Goal: Information Seeking & Learning: Learn about a topic

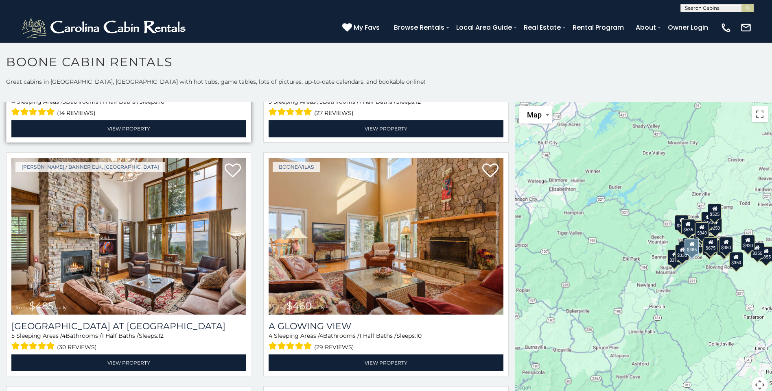
scroll to position [1383, 0]
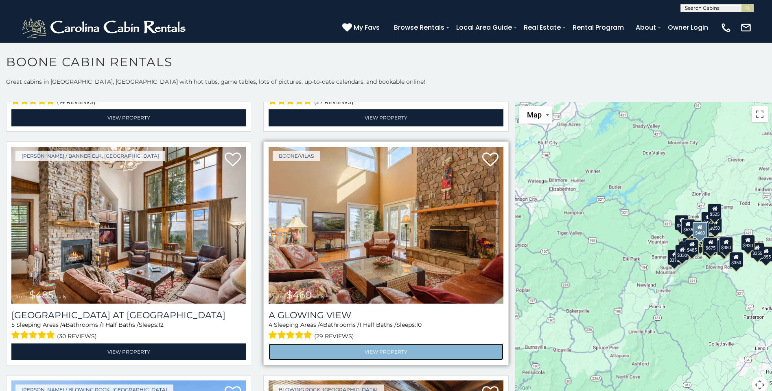
click at [403, 344] on link "View Property" at bounding box center [385, 352] width 234 height 17
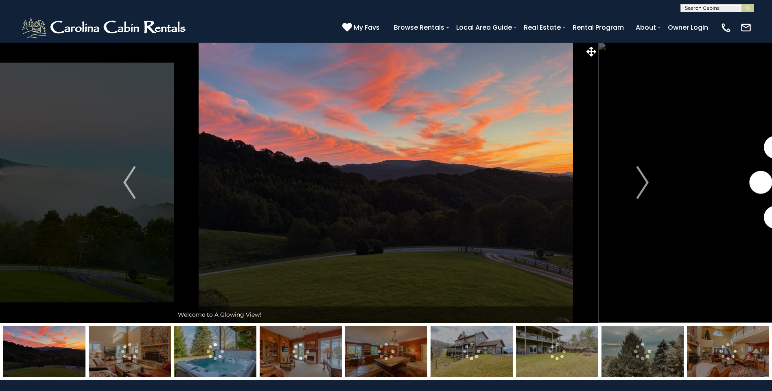
click at [115, 355] on img at bounding box center [130, 351] width 82 height 51
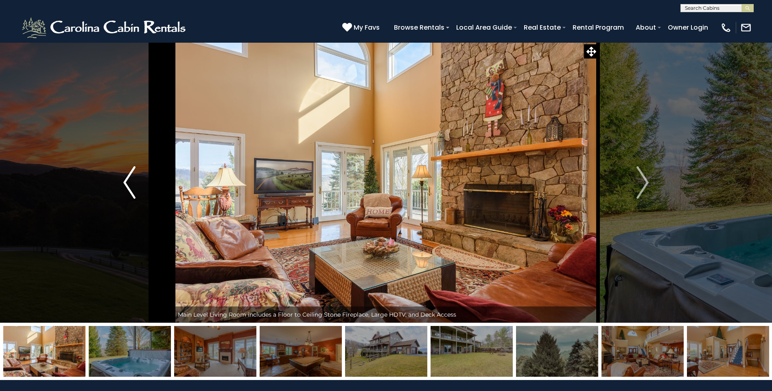
click at [127, 183] on img "Previous" at bounding box center [129, 182] width 12 height 33
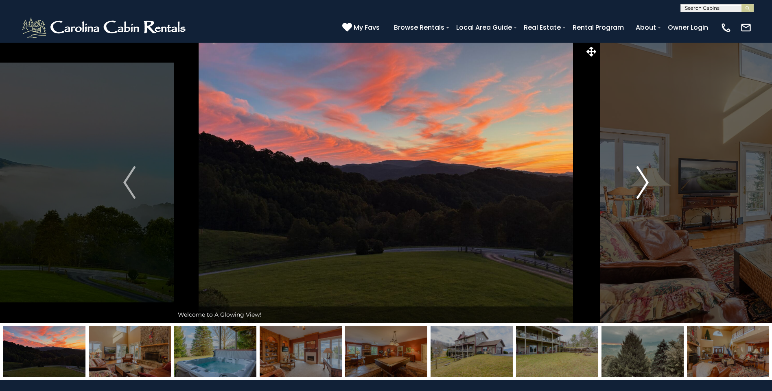
click at [642, 179] on img "Next" at bounding box center [642, 182] width 12 height 33
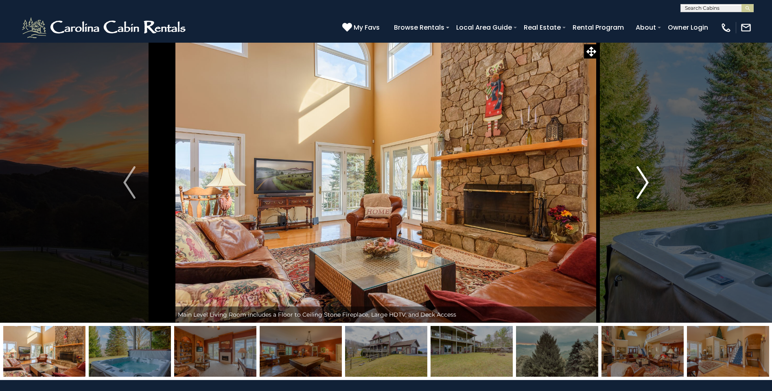
click at [642, 179] on img "Next" at bounding box center [642, 182] width 12 height 33
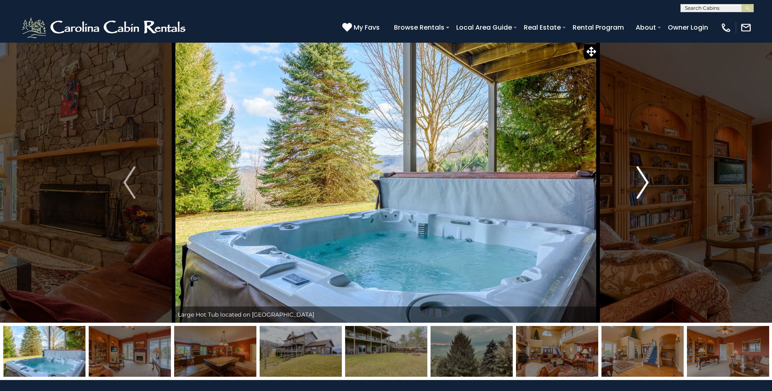
click at [645, 177] on img "Next" at bounding box center [642, 182] width 12 height 33
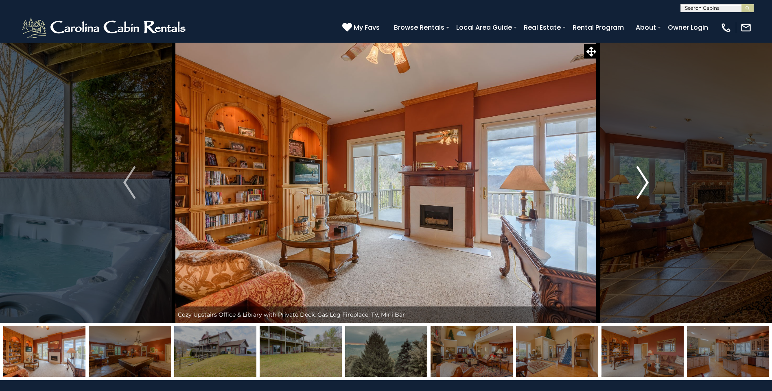
click at [645, 177] on img "Next" at bounding box center [642, 182] width 12 height 33
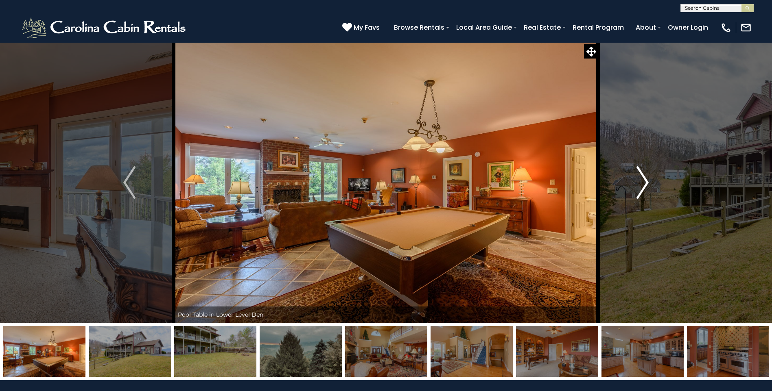
click at [645, 177] on img "Next" at bounding box center [642, 182] width 12 height 33
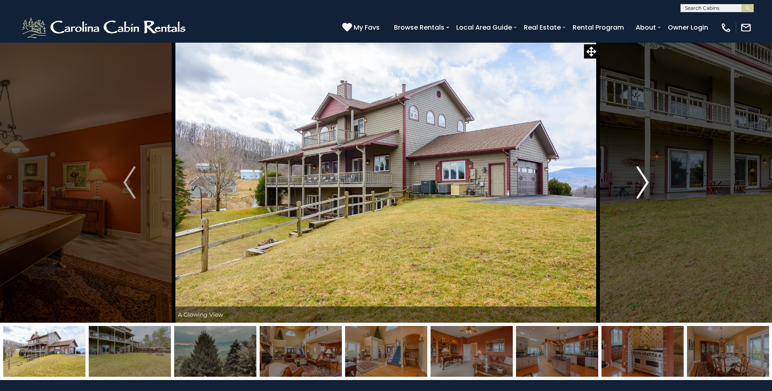
click at [645, 177] on img "Next" at bounding box center [642, 182] width 12 height 33
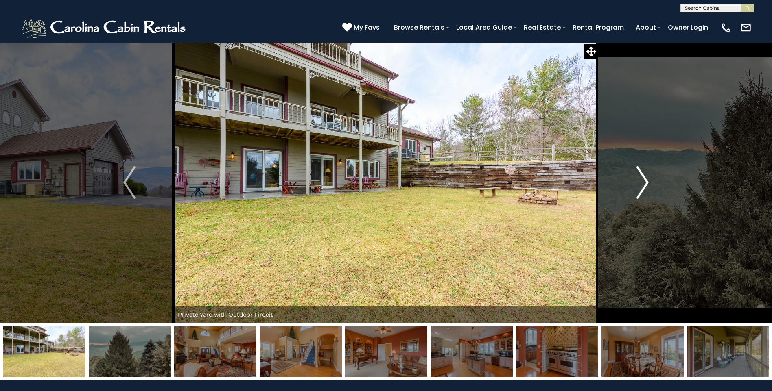
click at [641, 179] on img "Next" at bounding box center [642, 182] width 12 height 33
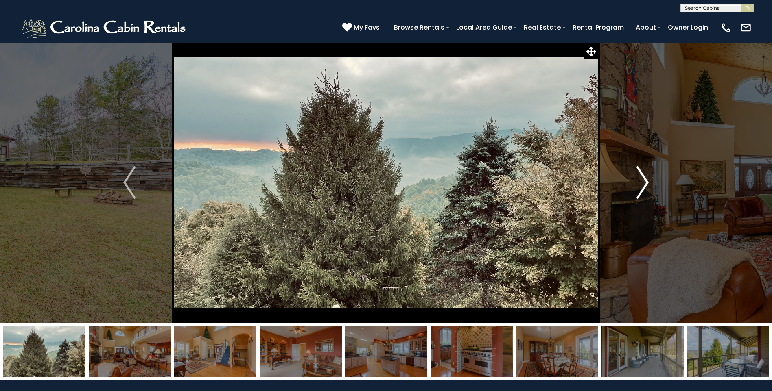
click at [641, 179] on img "Next" at bounding box center [642, 182] width 12 height 33
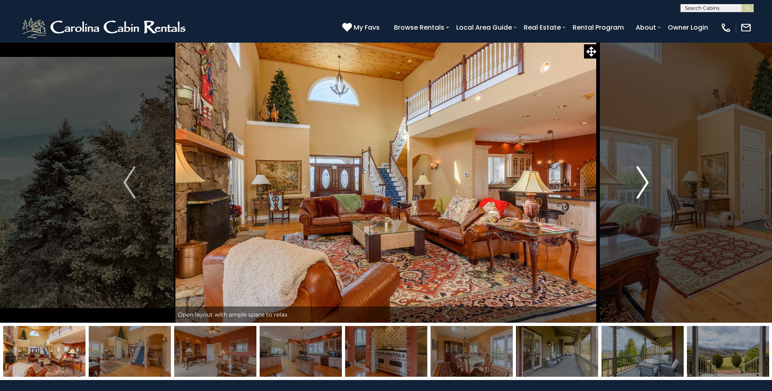
click at [643, 179] on img "Next" at bounding box center [642, 182] width 12 height 33
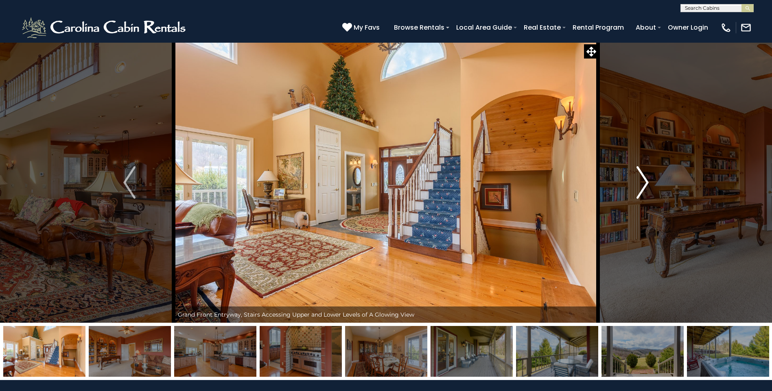
click at [643, 179] on img "Next" at bounding box center [642, 182] width 12 height 33
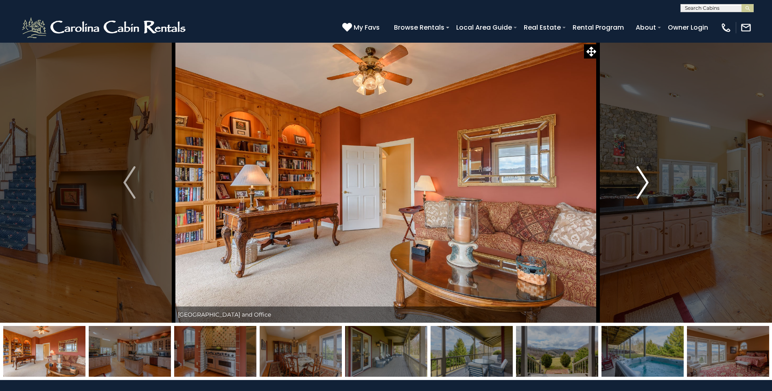
click at [643, 179] on img "Next" at bounding box center [642, 182] width 12 height 33
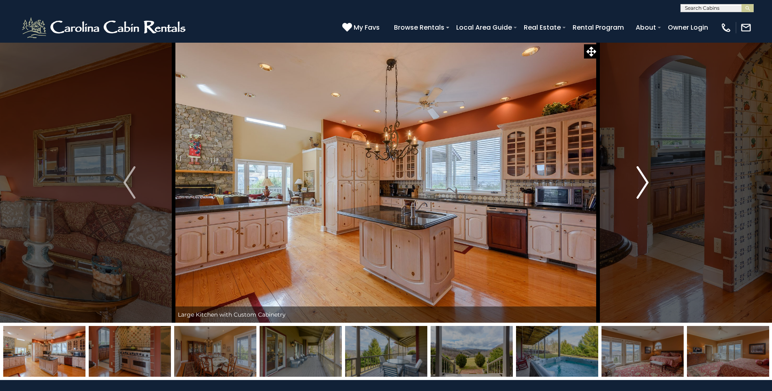
click at [643, 179] on img "Next" at bounding box center [642, 182] width 12 height 33
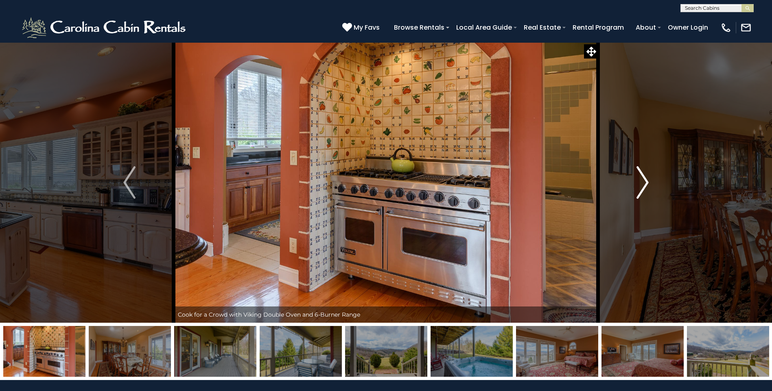
click at [643, 179] on img "Next" at bounding box center [642, 182] width 12 height 33
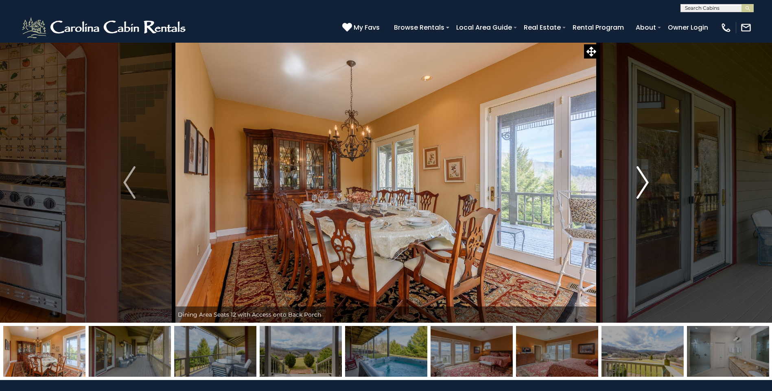
click at [643, 179] on img "Next" at bounding box center [642, 182] width 12 height 33
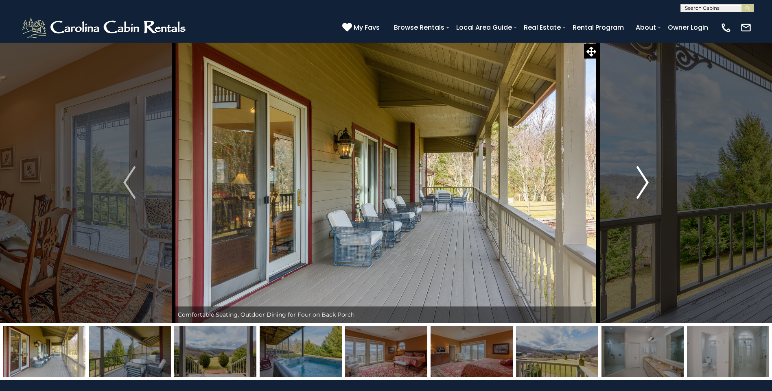
click at [643, 179] on img "Next" at bounding box center [642, 182] width 12 height 33
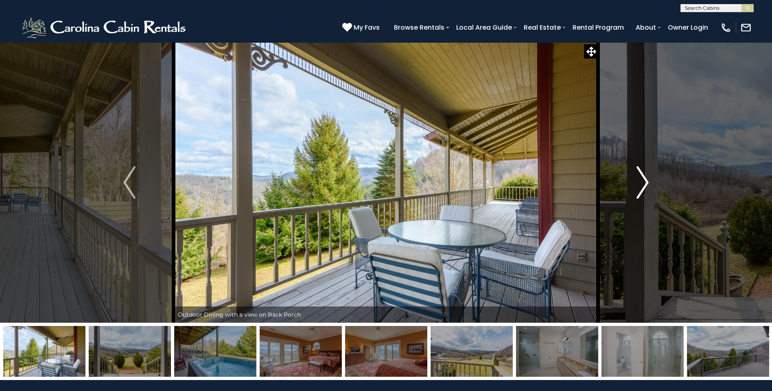
click at [643, 179] on img "Next" at bounding box center [642, 182] width 12 height 33
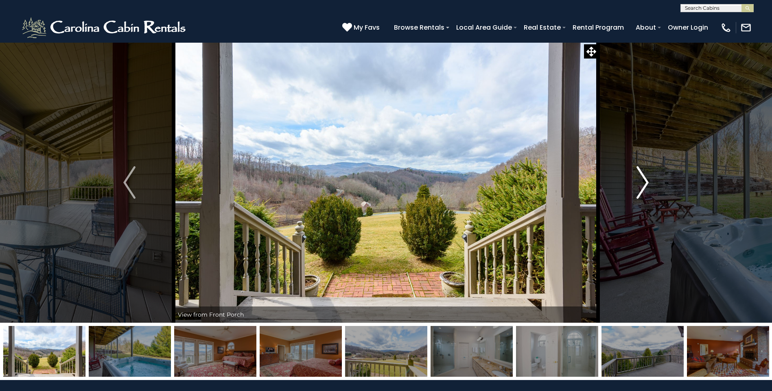
click at [643, 179] on img "Next" at bounding box center [642, 182] width 12 height 33
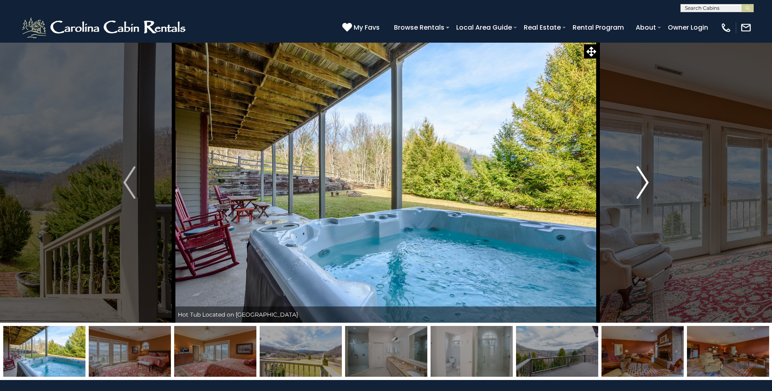
click at [643, 179] on img "Next" at bounding box center [642, 182] width 12 height 33
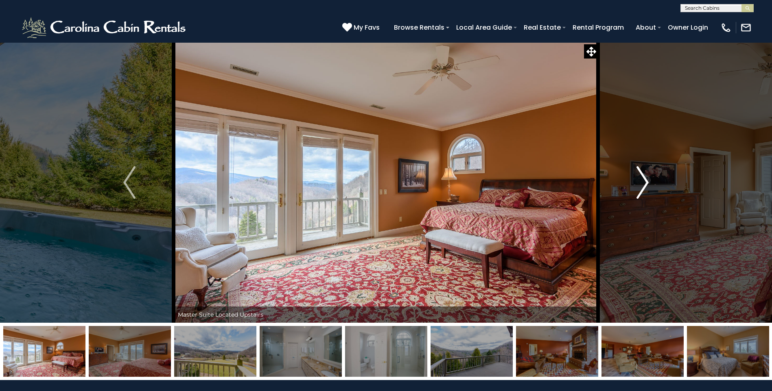
click at [643, 179] on img "Next" at bounding box center [642, 182] width 12 height 33
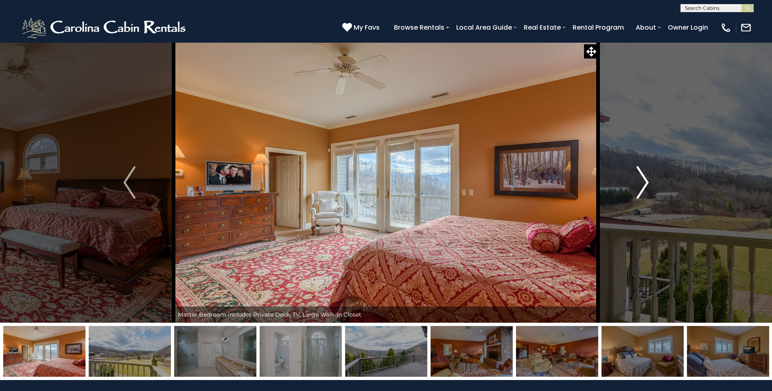
click at [643, 179] on img "Next" at bounding box center [642, 182] width 12 height 33
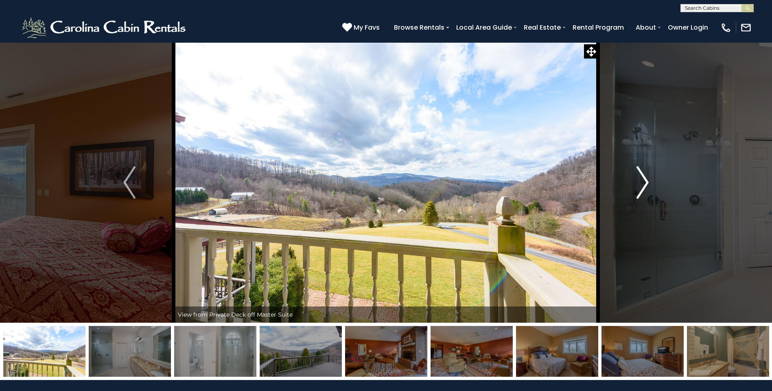
click at [643, 179] on img "Next" at bounding box center [642, 182] width 12 height 33
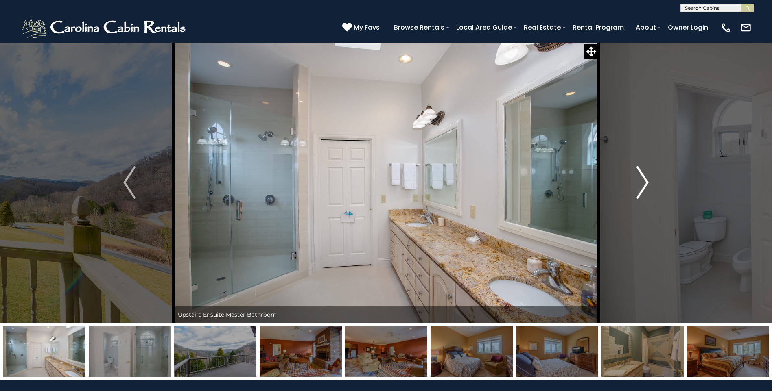
click at [643, 179] on img "Next" at bounding box center [642, 182] width 12 height 33
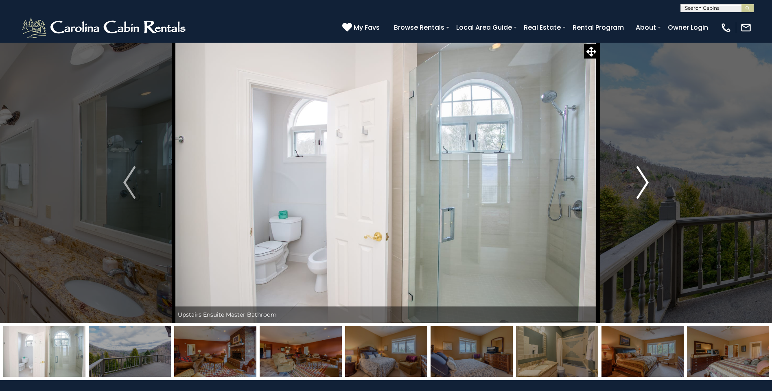
click at [643, 179] on img "Next" at bounding box center [642, 182] width 12 height 33
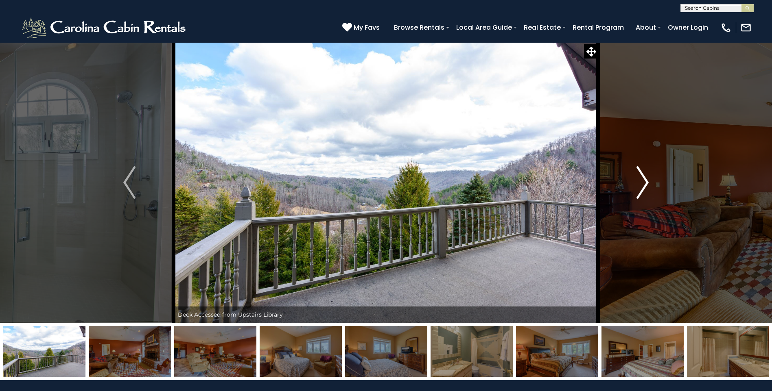
click at [643, 179] on img "Next" at bounding box center [642, 182] width 12 height 33
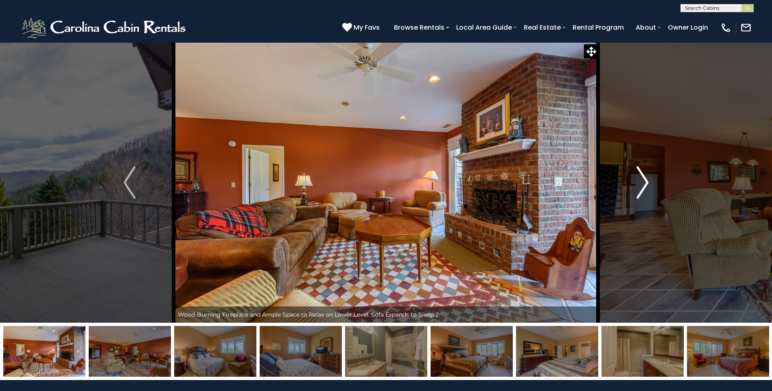
click at [643, 179] on img "Next" at bounding box center [642, 182] width 12 height 33
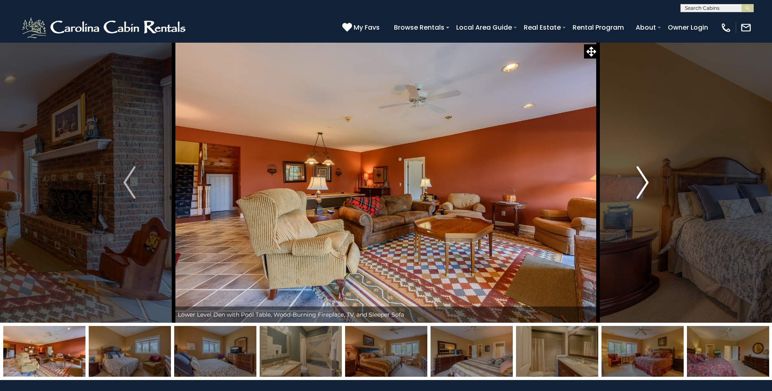
click at [643, 179] on img "Next" at bounding box center [642, 182] width 12 height 33
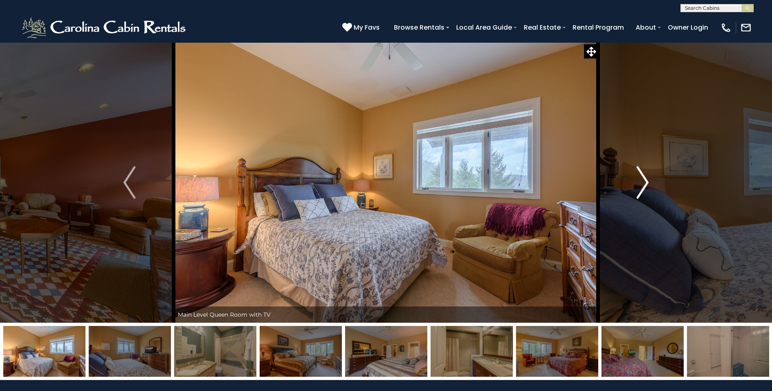
click at [643, 179] on img "Next" at bounding box center [642, 182] width 12 height 33
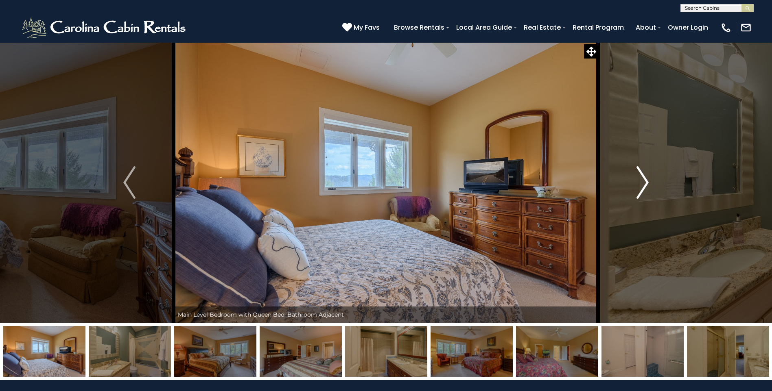
click at [643, 179] on img "Next" at bounding box center [642, 182] width 12 height 33
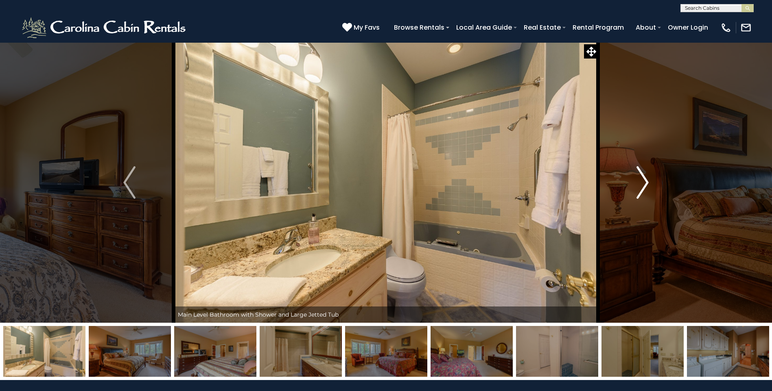
click at [643, 179] on img "Next" at bounding box center [642, 182] width 12 height 33
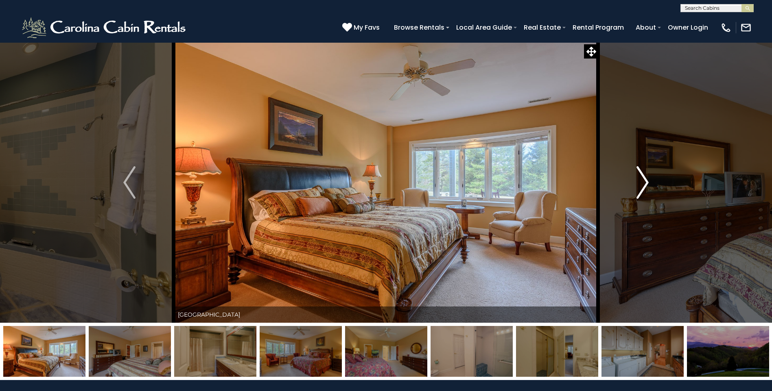
click at [643, 179] on img "Next" at bounding box center [642, 182] width 12 height 33
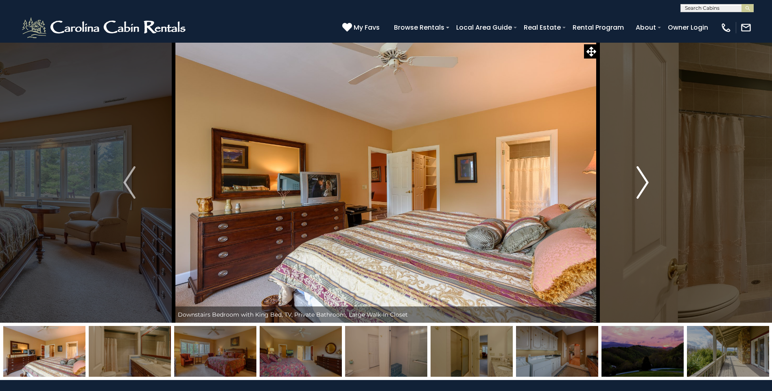
click at [643, 179] on img "Next" at bounding box center [642, 182] width 12 height 33
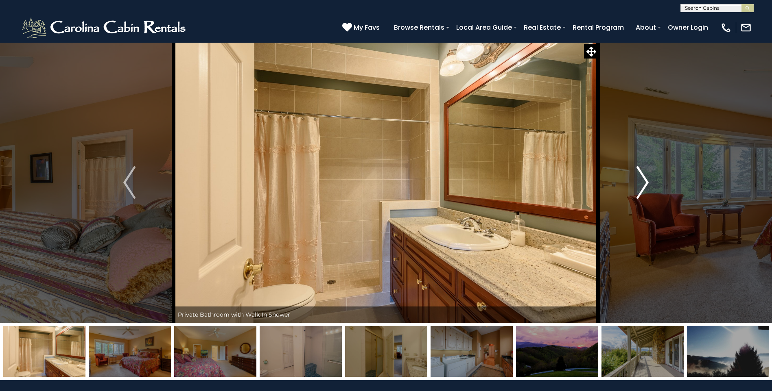
click at [643, 179] on img "Next" at bounding box center [642, 182] width 12 height 33
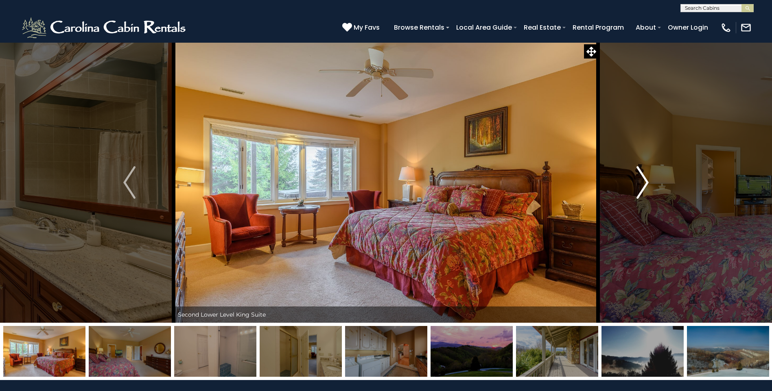
click at [643, 179] on img "Next" at bounding box center [642, 182] width 12 height 33
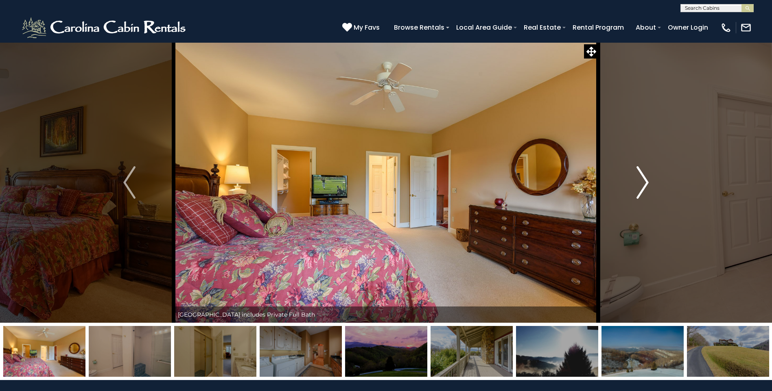
click at [643, 179] on img "Next" at bounding box center [642, 182] width 12 height 33
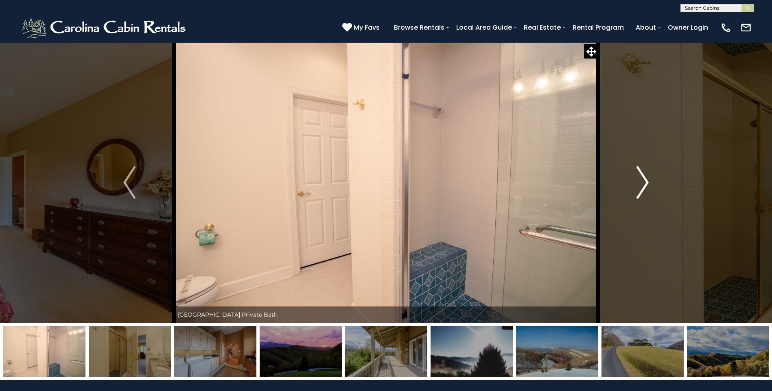
click at [643, 179] on img "Next" at bounding box center [642, 182] width 12 height 33
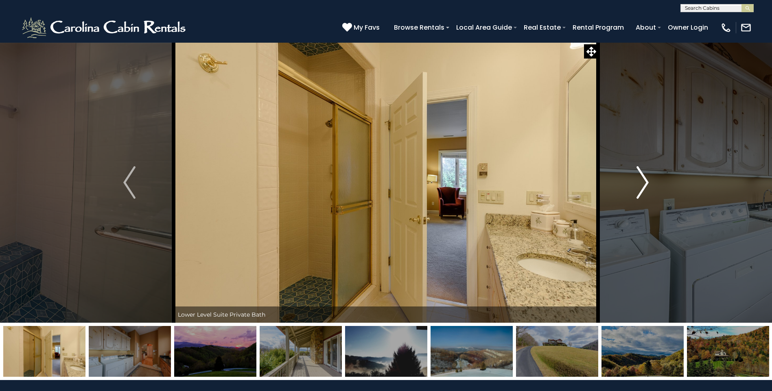
click at [644, 179] on img "Next" at bounding box center [642, 182] width 12 height 33
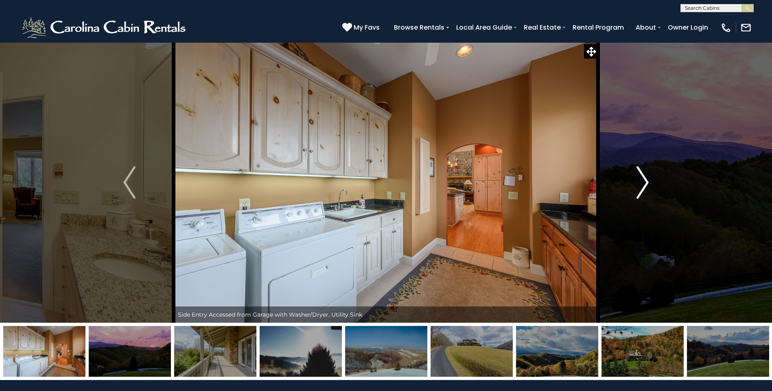
click at [644, 179] on img "Next" at bounding box center [642, 182] width 12 height 33
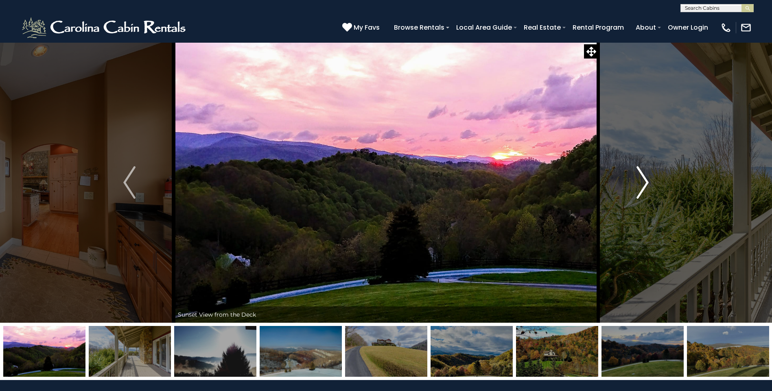
click at [644, 179] on img "Next" at bounding box center [642, 182] width 12 height 33
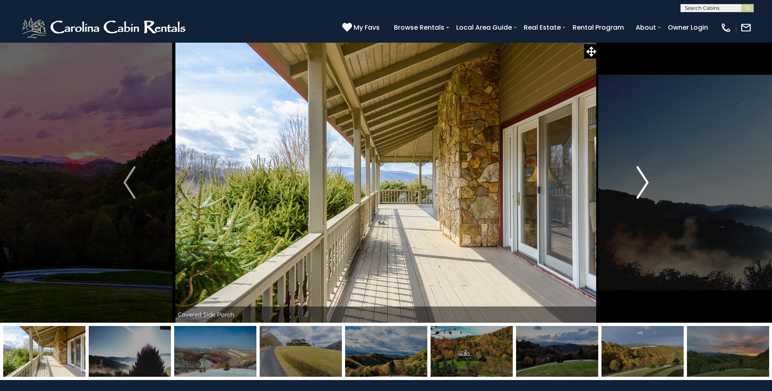
click at [644, 179] on img "Next" at bounding box center [642, 182] width 12 height 33
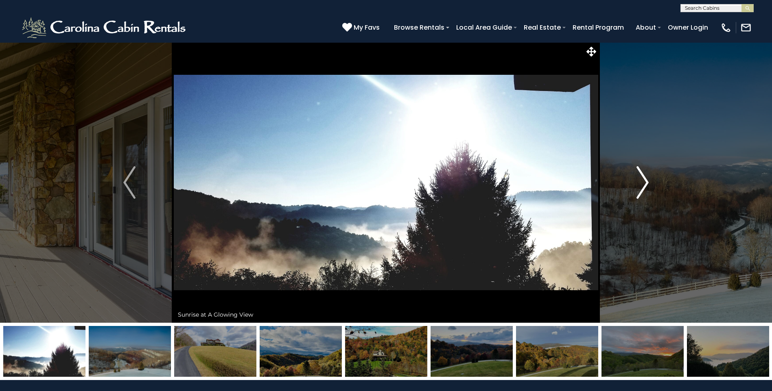
click at [644, 179] on img "Next" at bounding box center [642, 182] width 12 height 33
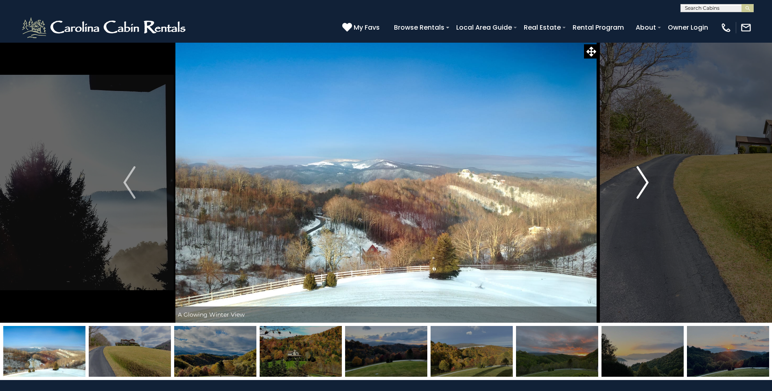
click at [644, 179] on img "Next" at bounding box center [642, 182] width 12 height 33
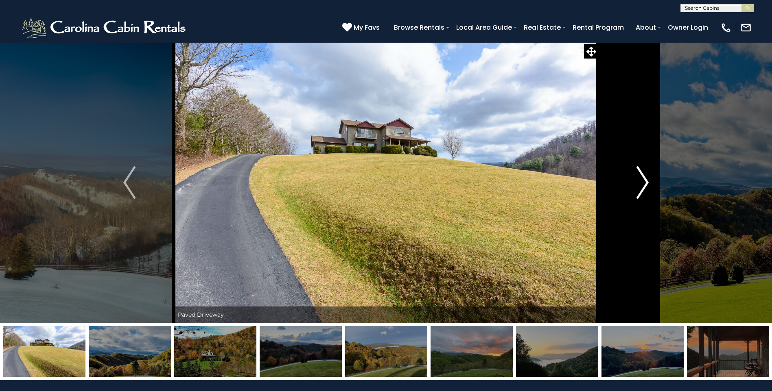
click at [644, 179] on img "Next" at bounding box center [642, 182] width 12 height 33
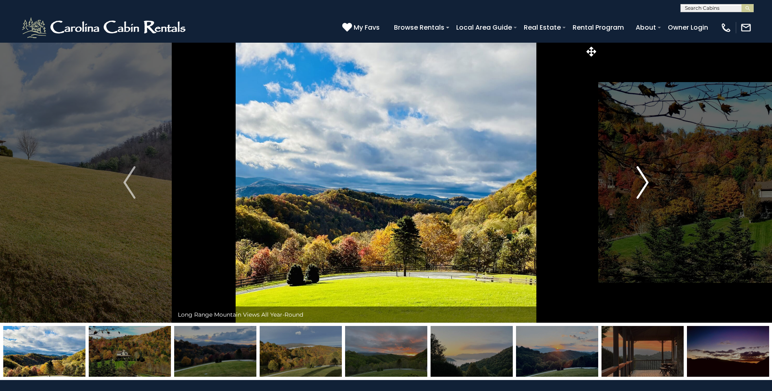
click at [643, 181] on img "Next" at bounding box center [642, 182] width 12 height 33
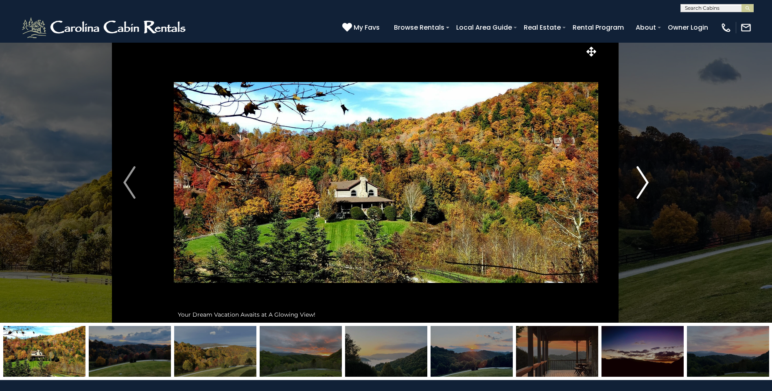
click at [643, 181] on img "Next" at bounding box center [642, 182] width 12 height 33
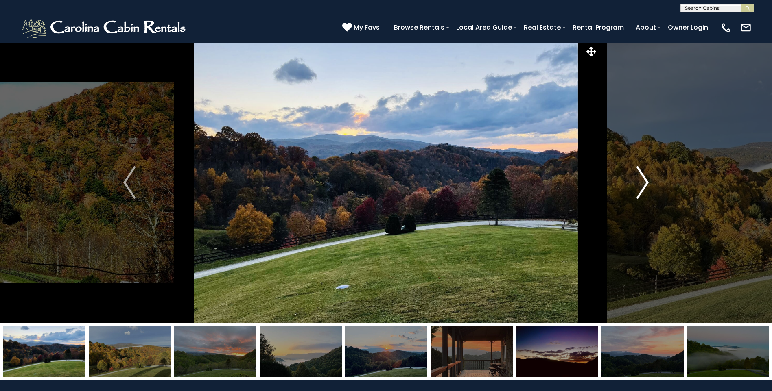
click at [643, 181] on img "Next" at bounding box center [642, 182] width 12 height 33
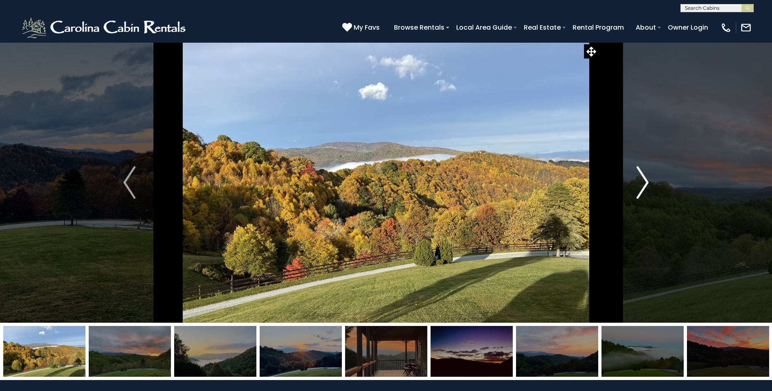
click at [643, 181] on img "Next" at bounding box center [642, 182] width 12 height 33
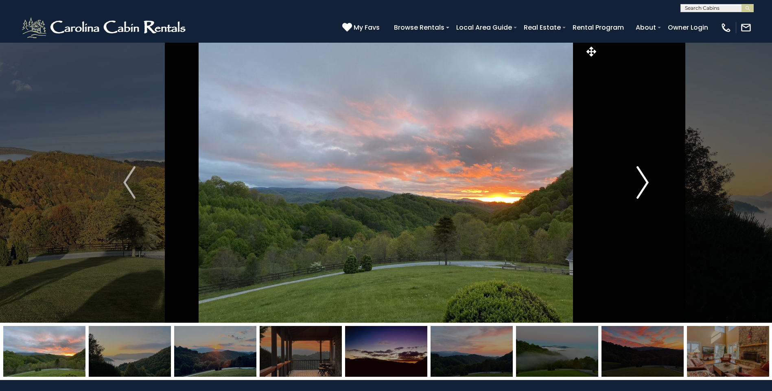
click at [643, 181] on img "Next" at bounding box center [642, 182] width 12 height 33
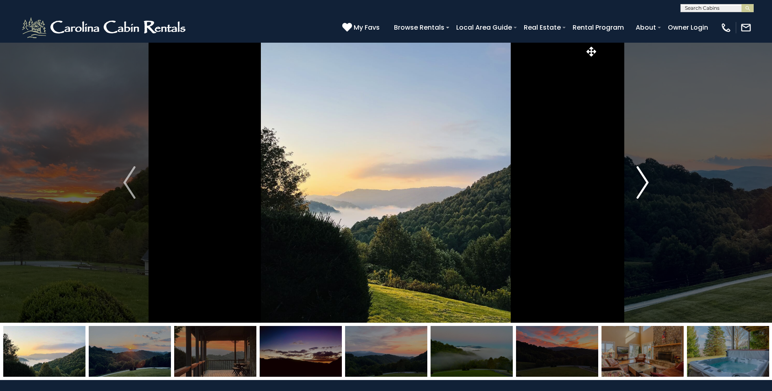
click at [643, 181] on img "Next" at bounding box center [642, 182] width 12 height 33
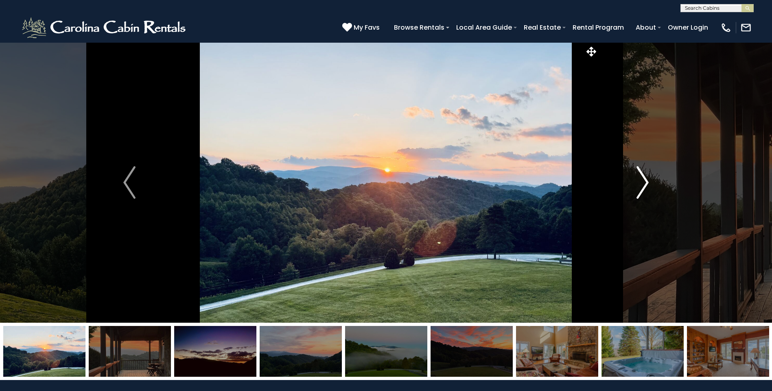
click at [643, 179] on img "Next" at bounding box center [642, 182] width 12 height 33
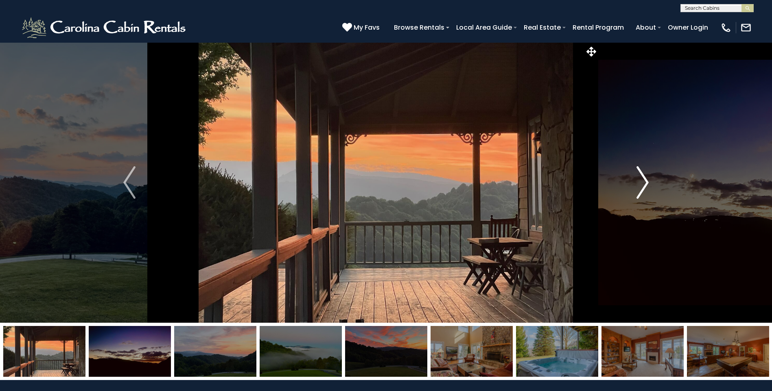
click at [644, 179] on img "Next" at bounding box center [642, 182] width 12 height 33
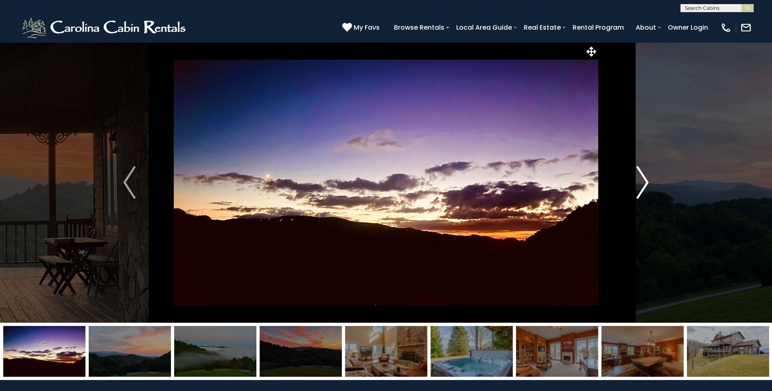
click at [644, 179] on img "Next" at bounding box center [642, 182] width 12 height 33
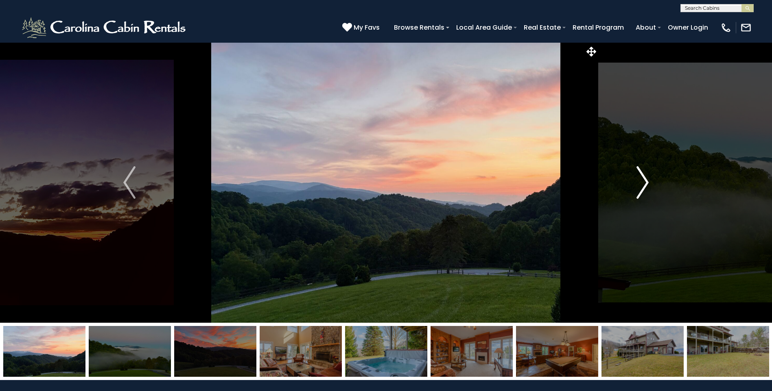
click at [644, 179] on img "Next" at bounding box center [642, 182] width 12 height 33
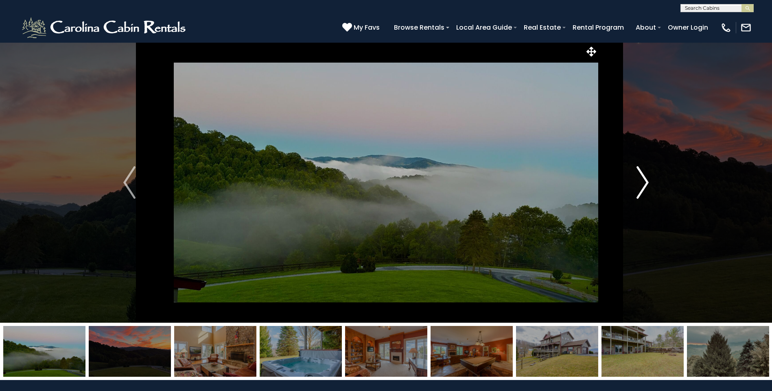
click at [645, 179] on img "Next" at bounding box center [642, 182] width 12 height 33
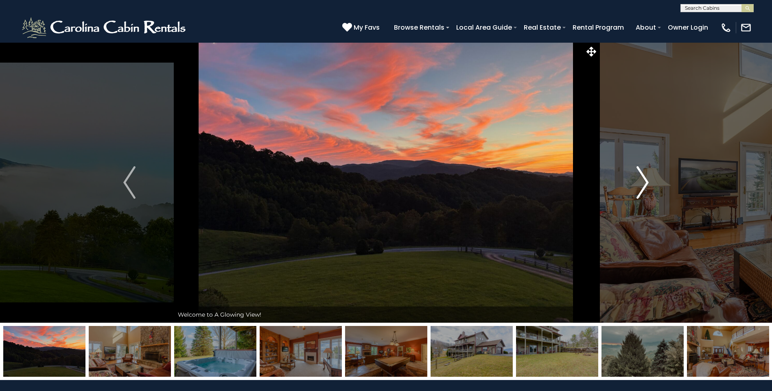
click at [645, 179] on img "Next" at bounding box center [642, 182] width 12 height 33
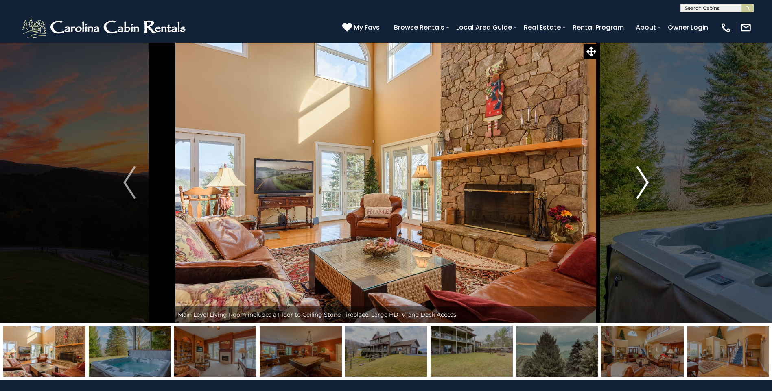
click at [646, 179] on img "Next" at bounding box center [642, 182] width 12 height 33
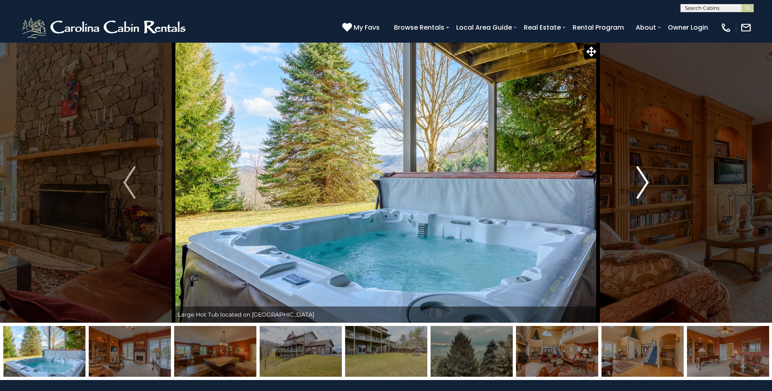
click at [645, 182] on img "Next" at bounding box center [642, 182] width 12 height 33
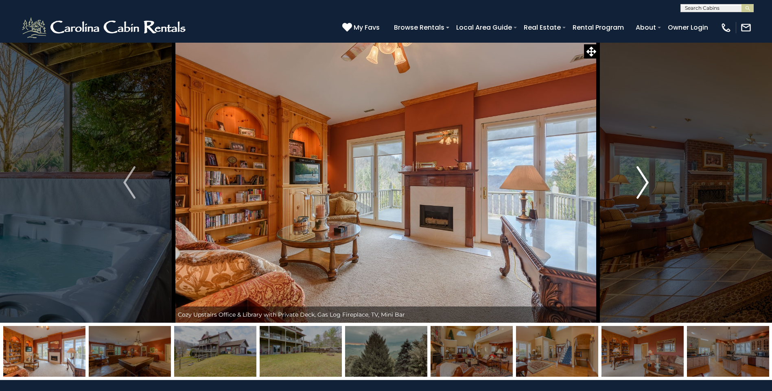
click at [645, 182] on img "Next" at bounding box center [642, 182] width 12 height 33
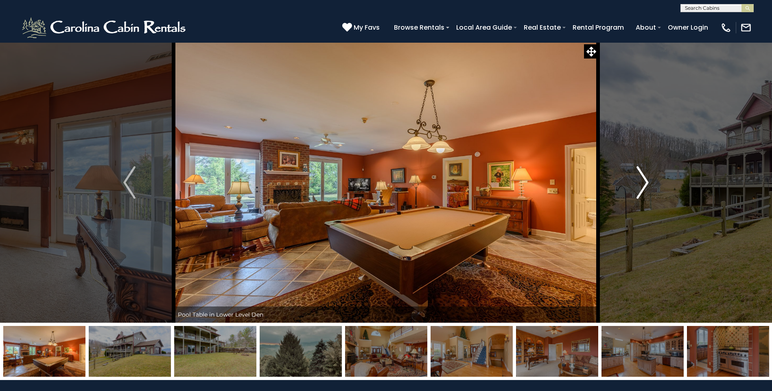
click at [645, 182] on img "Next" at bounding box center [642, 182] width 12 height 33
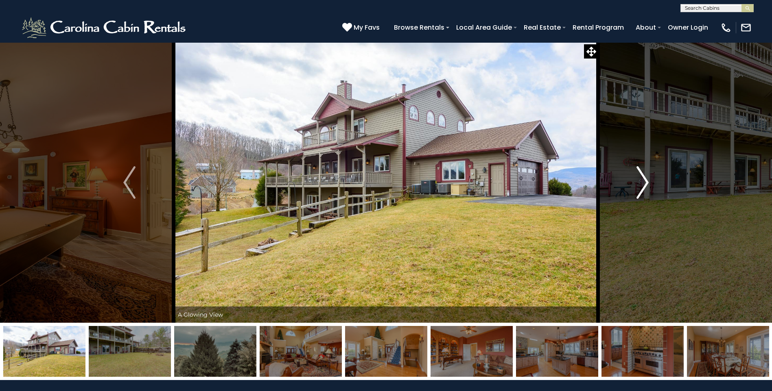
click at [645, 182] on img "Next" at bounding box center [642, 182] width 12 height 33
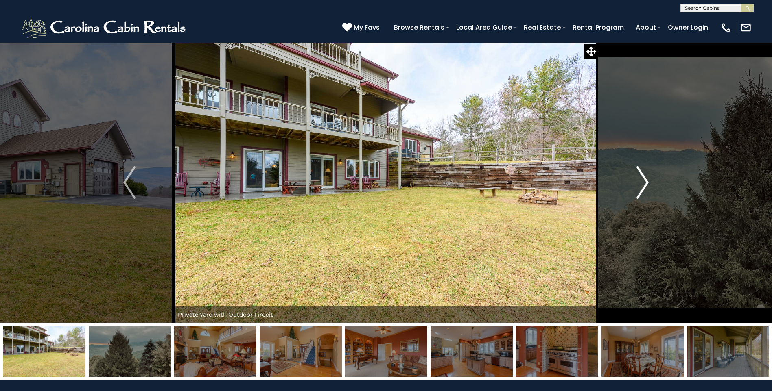
click at [646, 182] on img "Next" at bounding box center [642, 182] width 12 height 33
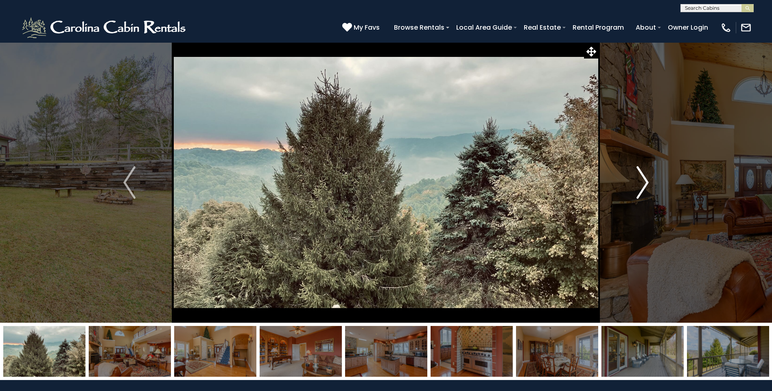
click at [646, 182] on img "Next" at bounding box center [642, 182] width 12 height 33
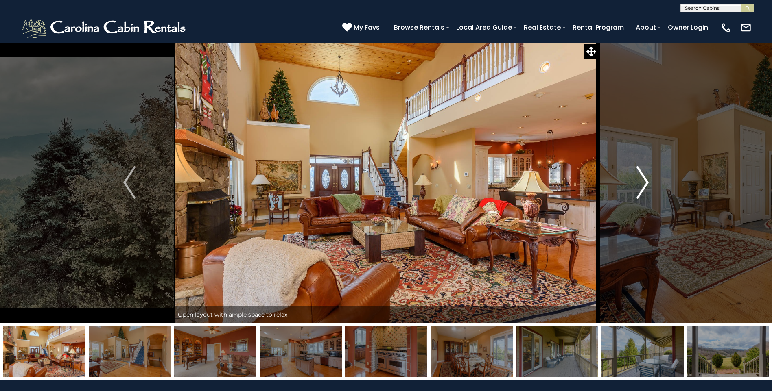
click at [647, 182] on img "Next" at bounding box center [642, 182] width 12 height 33
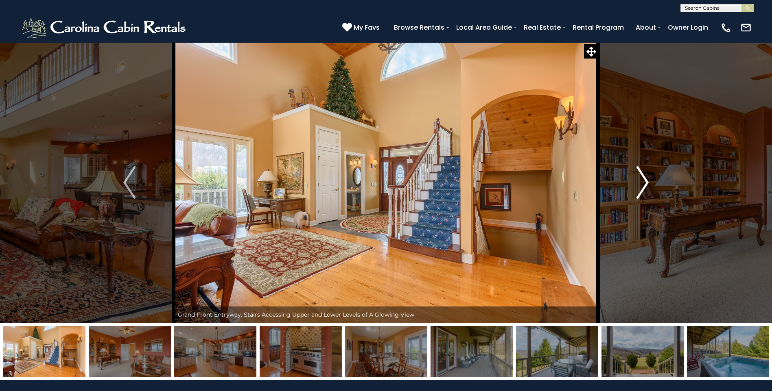
click at [642, 185] on img "Next" at bounding box center [642, 182] width 12 height 33
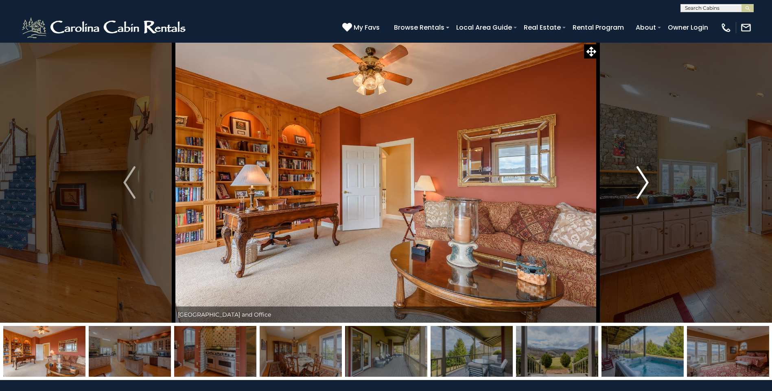
click at [644, 186] on img "Next" at bounding box center [642, 182] width 12 height 33
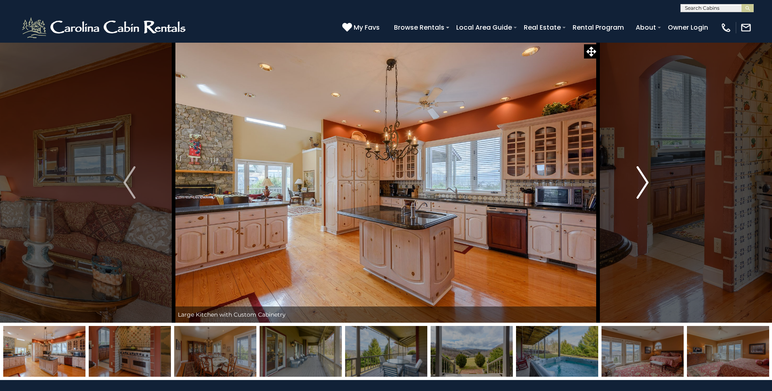
click at [644, 186] on img "Next" at bounding box center [642, 182] width 12 height 33
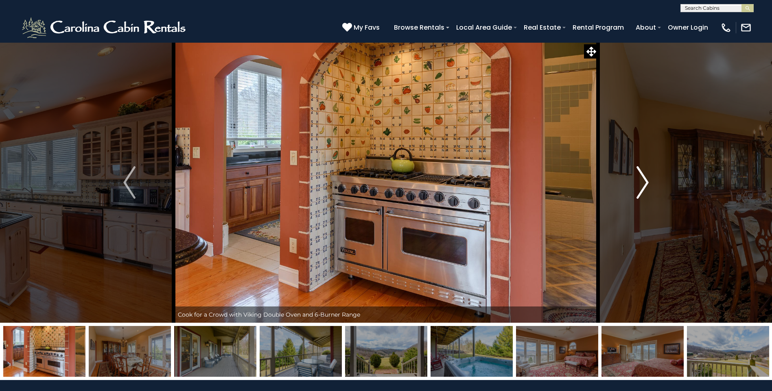
click at [644, 185] on img "Next" at bounding box center [642, 182] width 12 height 33
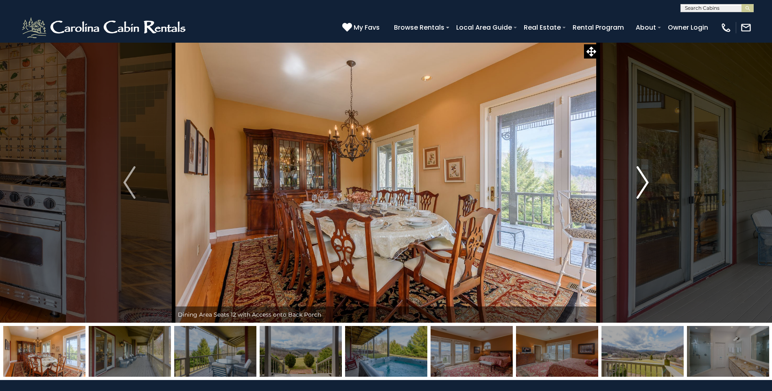
click at [640, 184] on img "Next" at bounding box center [642, 182] width 12 height 33
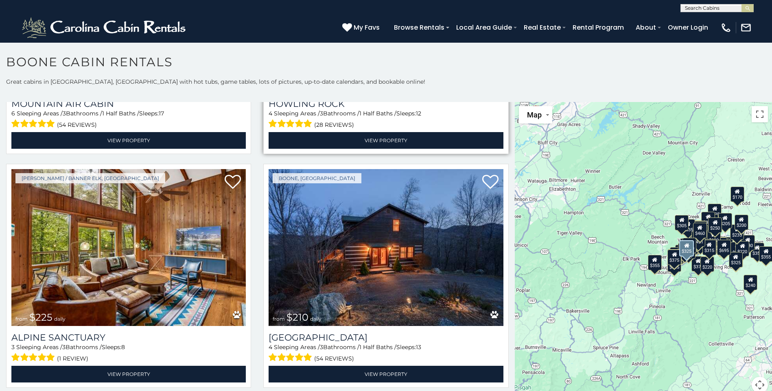
scroll to position [3234, 0]
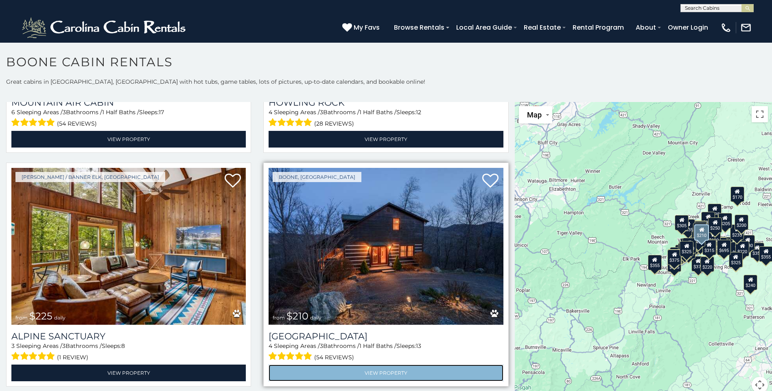
click at [330, 365] on link "View Property" at bounding box center [385, 373] width 234 height 17
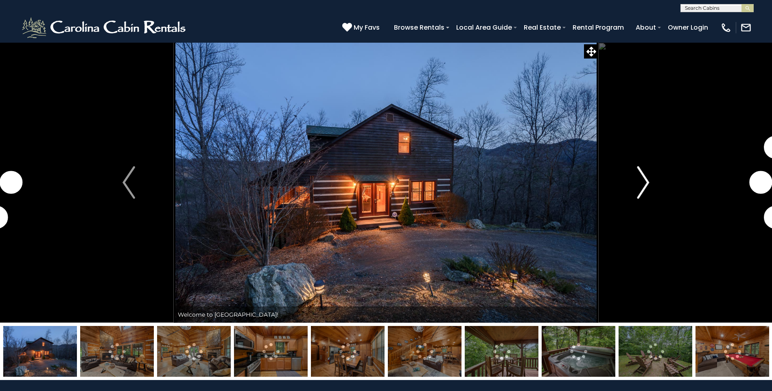
click at [642, 180] on img "Next" at bounding box center [643, 182] width 12 height 33
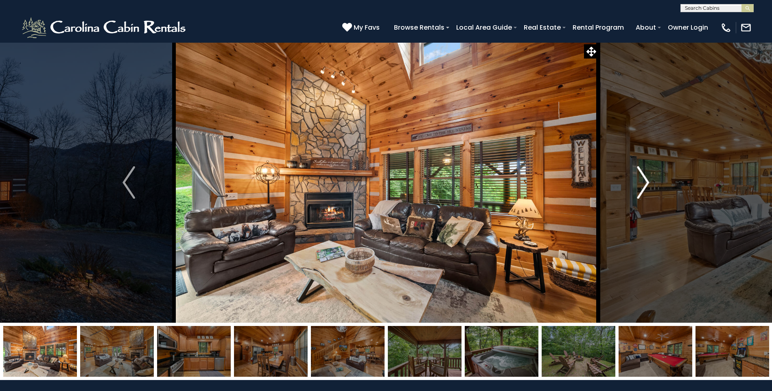
click at [642, 180] on img "Next" at bounding box center [643, 182] width 12 height 33
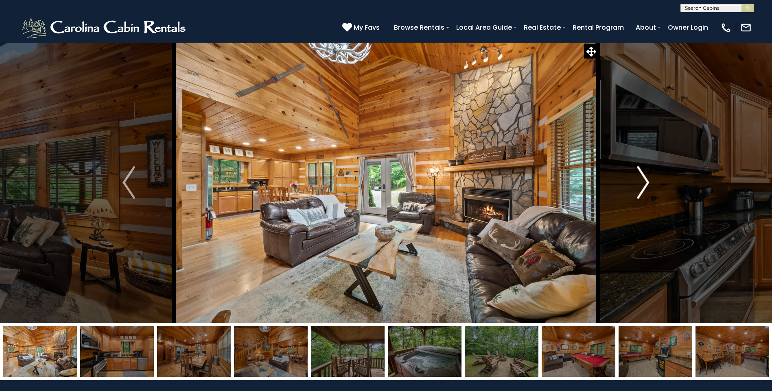
click at [642, 180] on img "Next" at bounding box center [643, 182] width 12 height 33
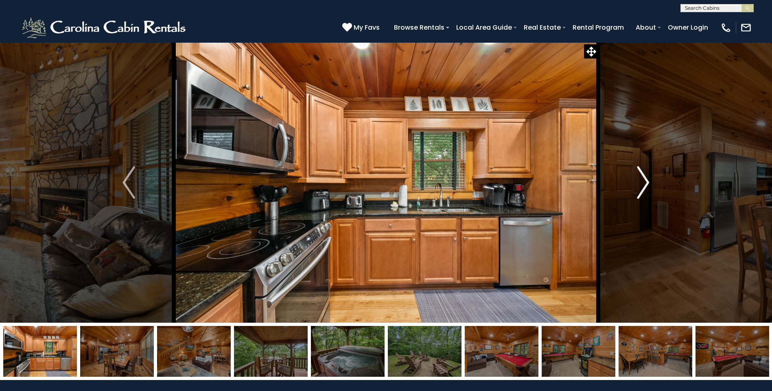
click at [642, 180] on img "Next" at bounding box center [643, 182] width 12 height 33
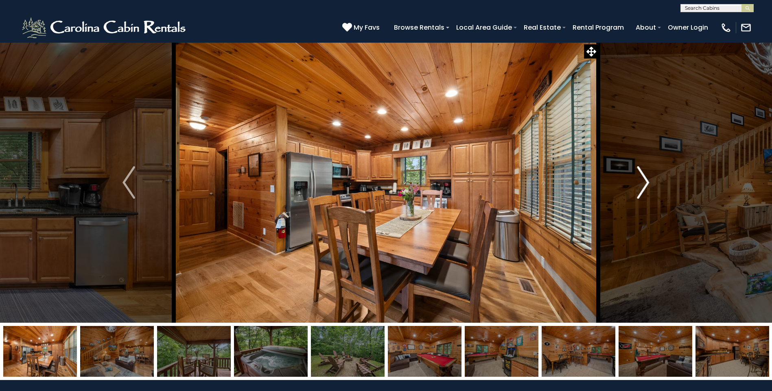
click at [642, 180] on img "Next" at bounding box center [643, 182] width 12 height 33
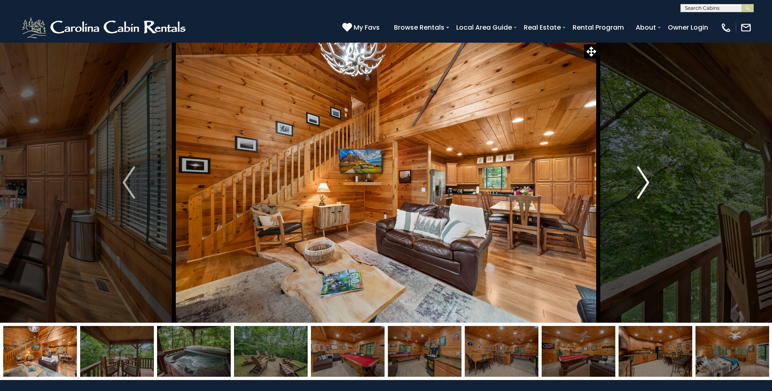
click at [642, 180] on img "Next" at bounding box center [643, 182] width 12 height 33
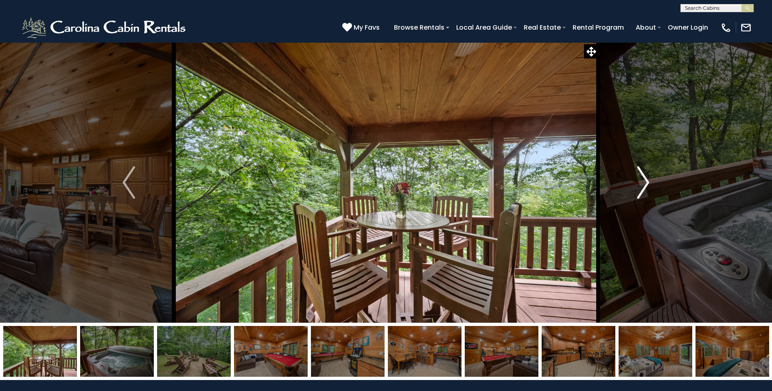
click at [642, 180] on img "Next" at bounding box center [643, 182] width 12 height 33
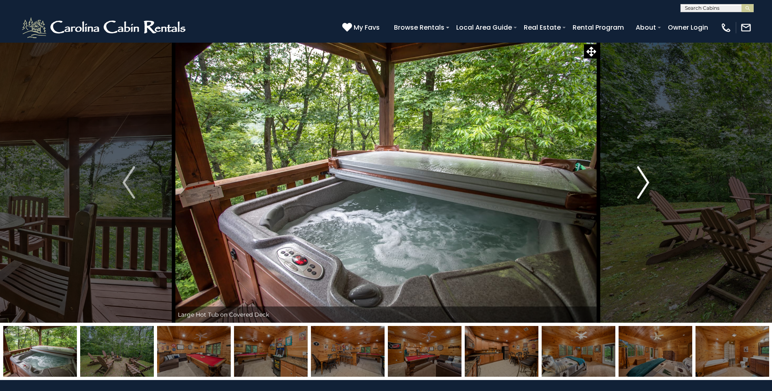
click at [642, 180] on img "Next" at bounding box center [643, 182] width 12 height 33
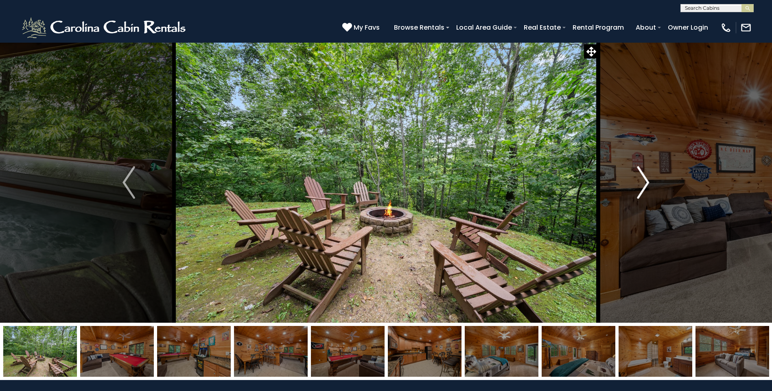
click at [643, 180] on img "Next" at bounding box center [643, 182] width 12 height 33
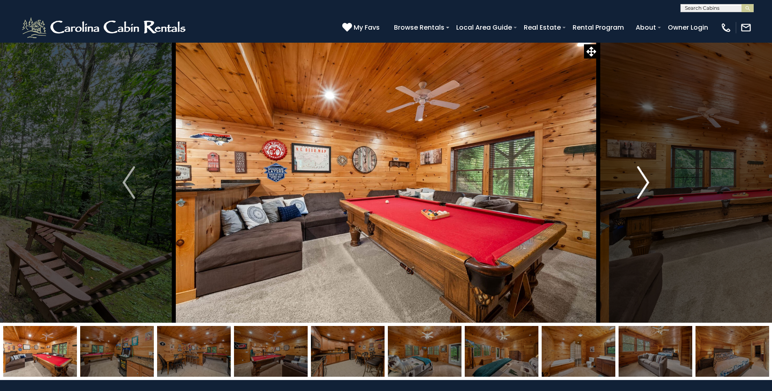
click at [643, 180] on img "Next" at bounding box center [643, 182] width 12 height 33
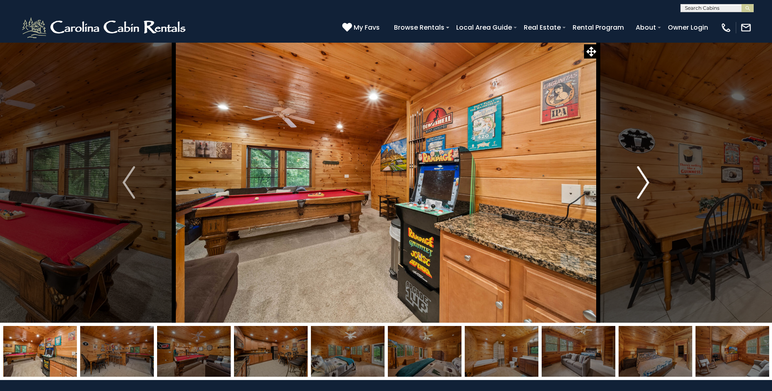
click at [643, 180] on img "Next" at bounding box center [643, 182] width 12 height 33
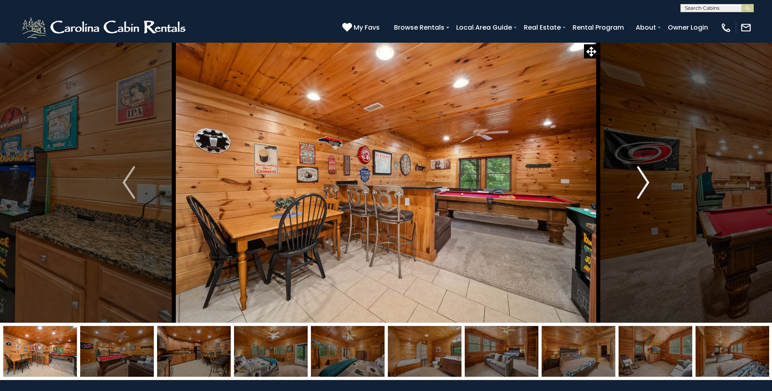
click at [643, 180] on img "Next" at bounding box center [643, 182] width 12 height 33
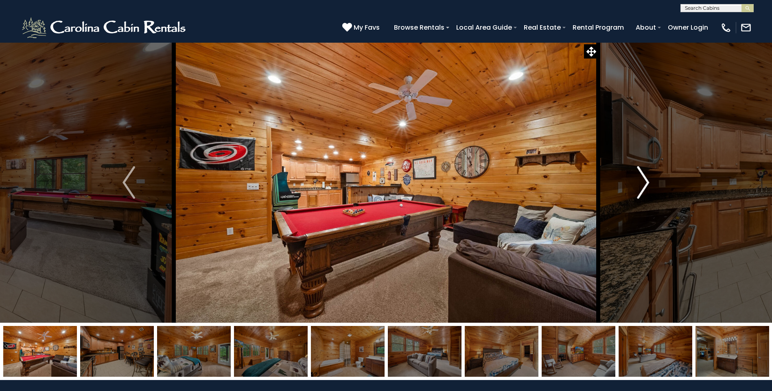
click at [643, 180] on img "Next" at bounding box center [643, 182] width 12 height 33
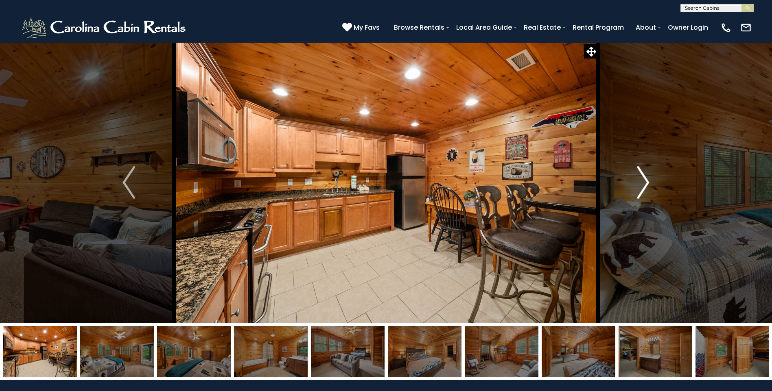
click at [644, 180] on img "Next" at bounding box center [643, 182] width 12 height 33
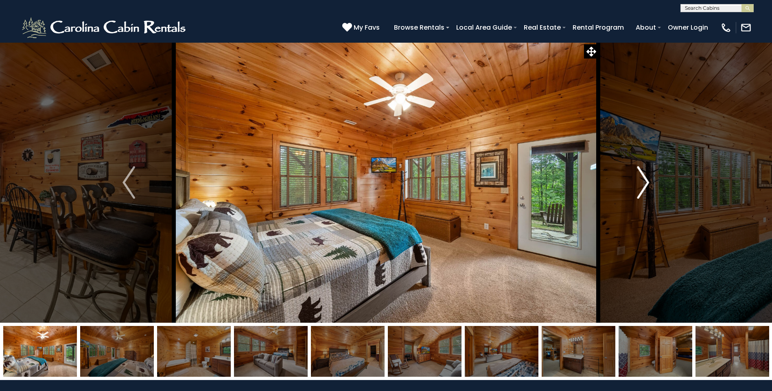
click at [644, 180] on img "Next" at bounding box center [643, 182] width 12 height 33
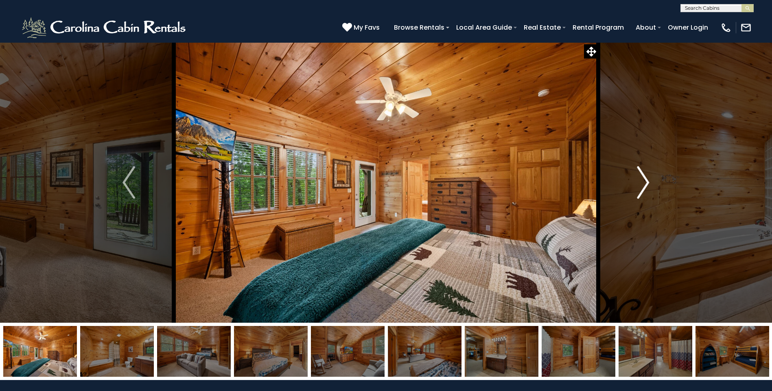
click at [644, 180] on img "Next" at bounding box center [643, 182] width 12 height 33
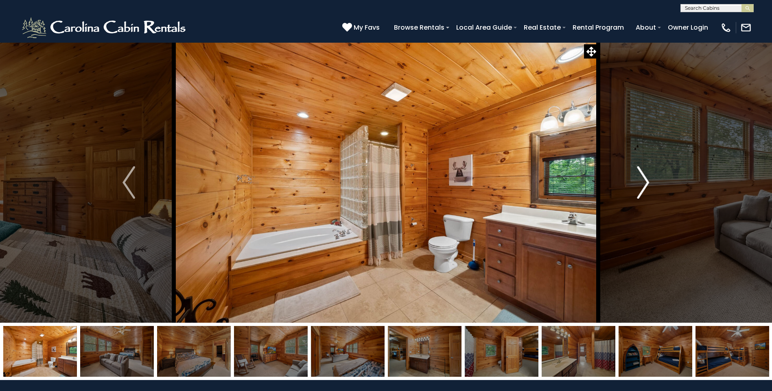
click at [644, 181] on img "Next" at bounding box center [643, 182] width 12 height 33
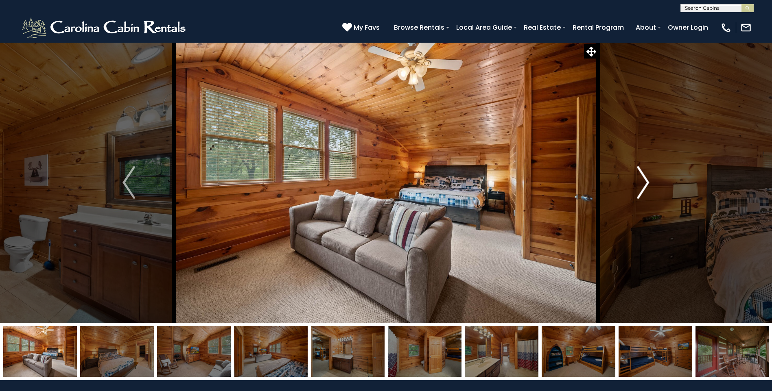
click at [646, 180] on img "Next" at bounding box center [643, 182] width 12 height 33
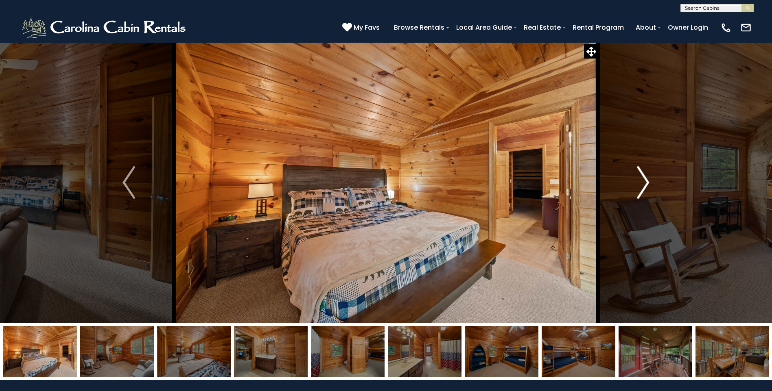
click at [646, 180] on img "Next" at bounding box center [643, 182] width 12 height 33
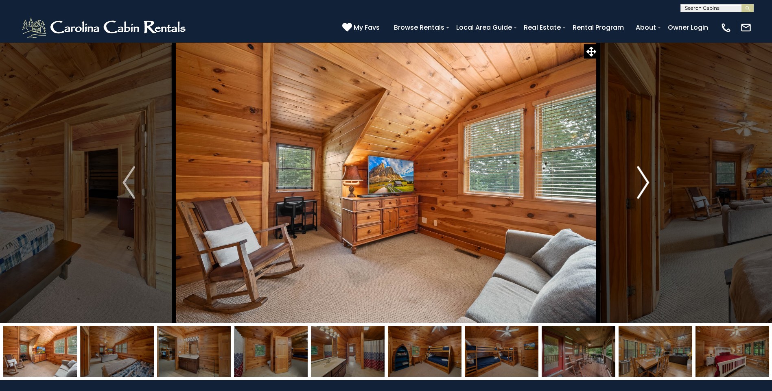
click at [646, 180] on img "Next" at bounding box center [643, 182] width 12 height 33
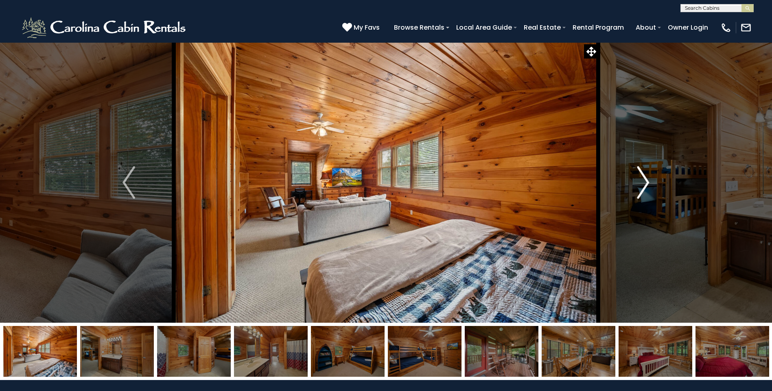
click at [646, 180] on img "Next" at bounding box center [643, 182] width 12 height 33
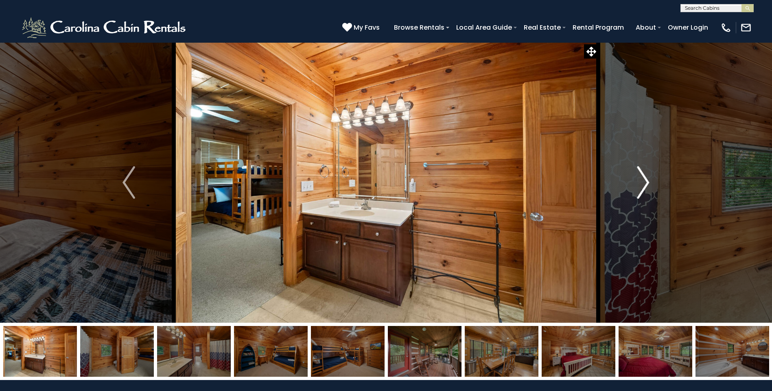
click at [646, 180] on img "Next" at bounding box center [643, 182] width 12 height 33
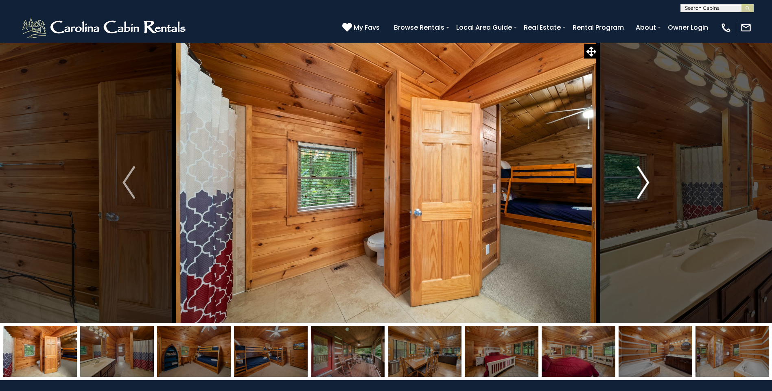
click at [646, 180] on img "Next" at bounding box center [643, 182] width 12 height 33
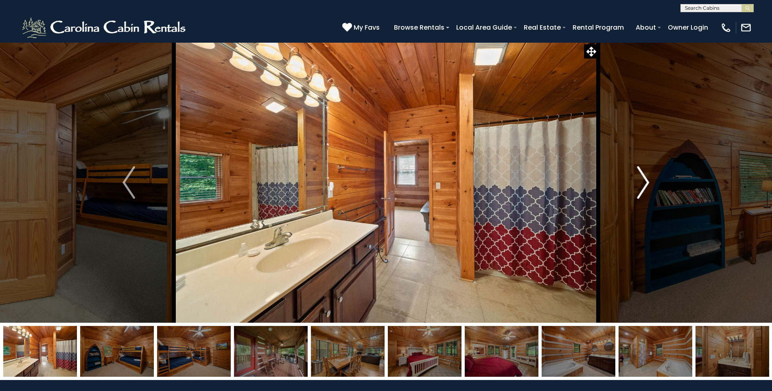
click at [646, 180] on img "Next" at bounding box center [643, 182] width 12 height 33
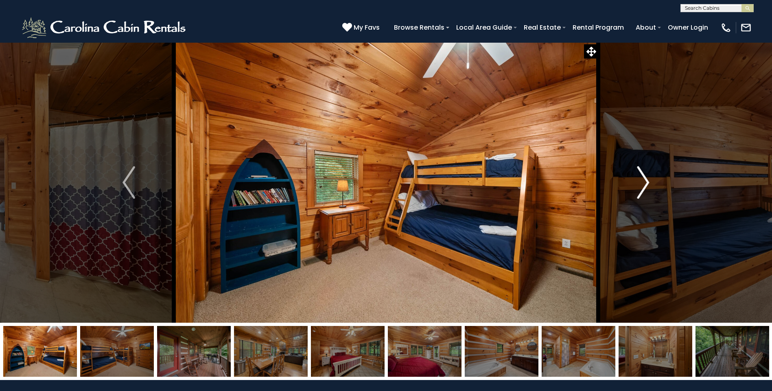
click at [646, 180] on img "Next" at bounding box center [643, 182] width 12 height 33
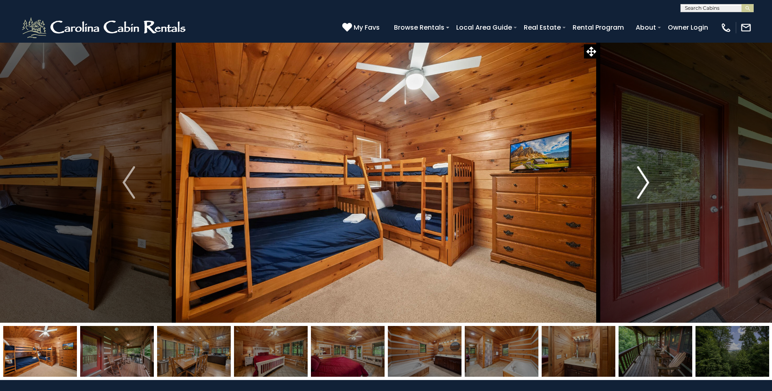
click at [646, 180] on img "Next" at bounding box center [643, 182] width 12 height 33
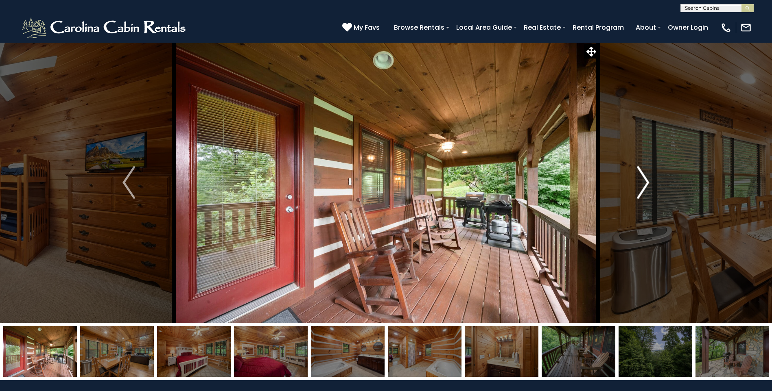
click at [646, 180] on img "Next" at bounding box center [643, 182] width 12 height 33
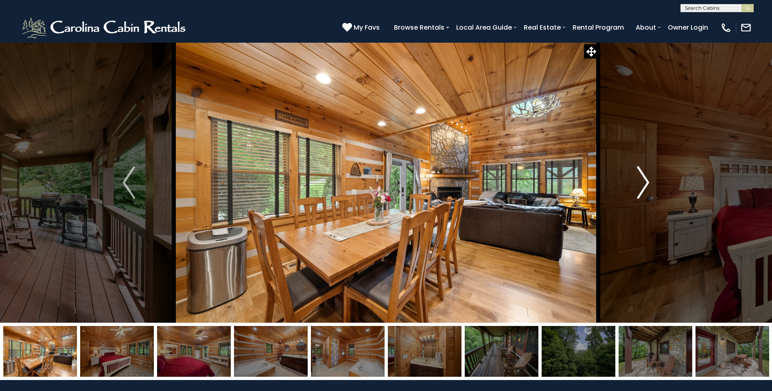
click at [646, 180] on img "Next" at bounding box center [643, 182] width 12 height 33
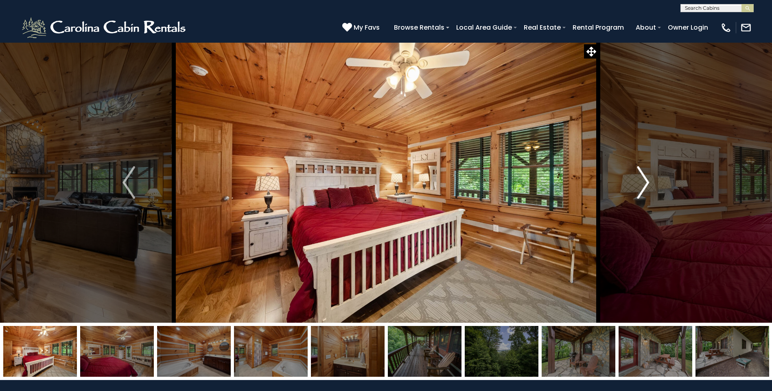
click at [646, 180] on img "Next" at bounding box center [643, 182] width 12 height 33
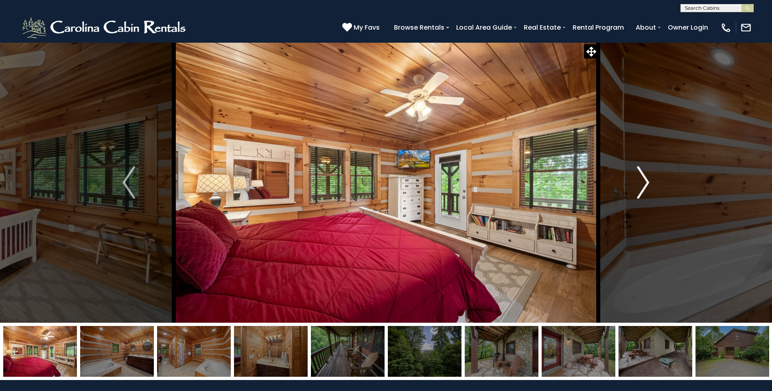
click at [646, 180] on img "Next" at bounding box center [643, 182] width 12 height 33
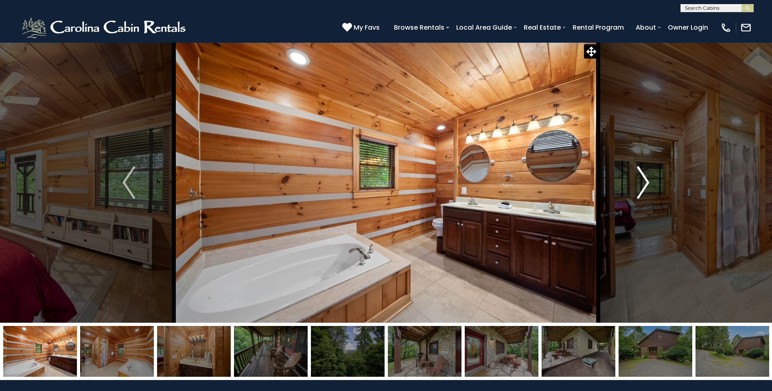
click at [646, 181] on img "Next" at bounding box center [643, 182] width 12 height 33
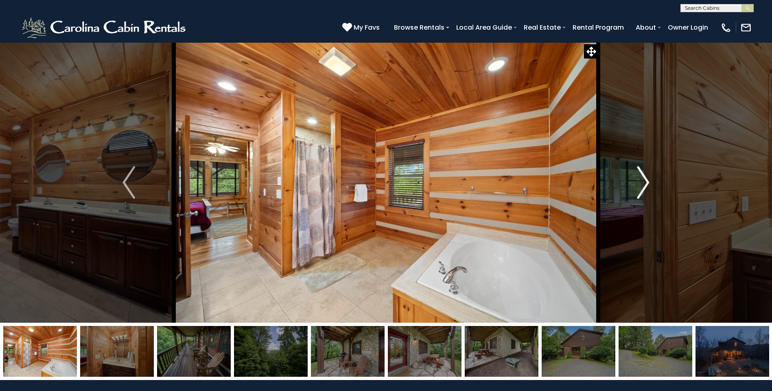
click at [646, 181] on img "Next" at bounding box center [643, 182] width 12 height 33
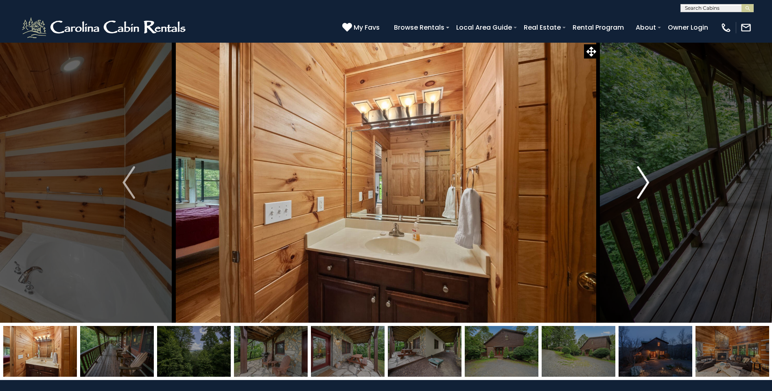
click at [646, 181] on img "Next" at bounding box center [643, 182] width 12 height 33
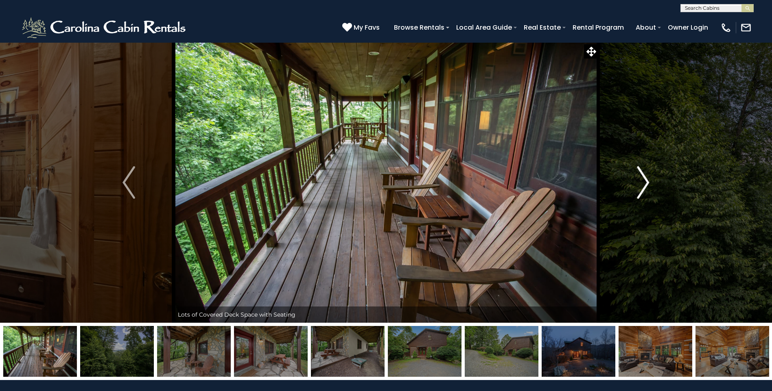
click at [646, 181] on img "Next" at bounding box center [643, 182] width 12 height 33
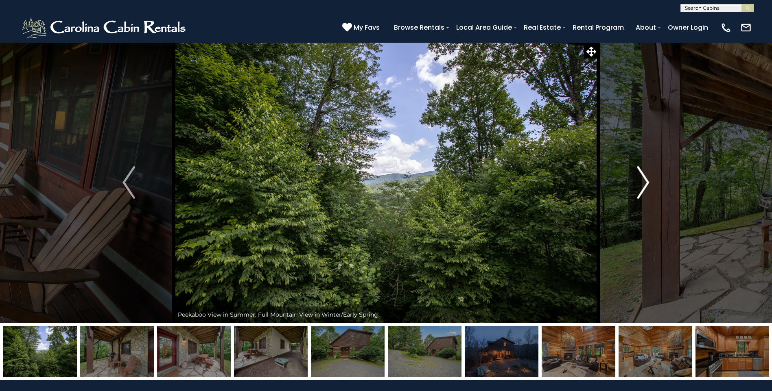
click at [646, 181] on img "Next" at bounding box center [643, 182] width 12 height 33
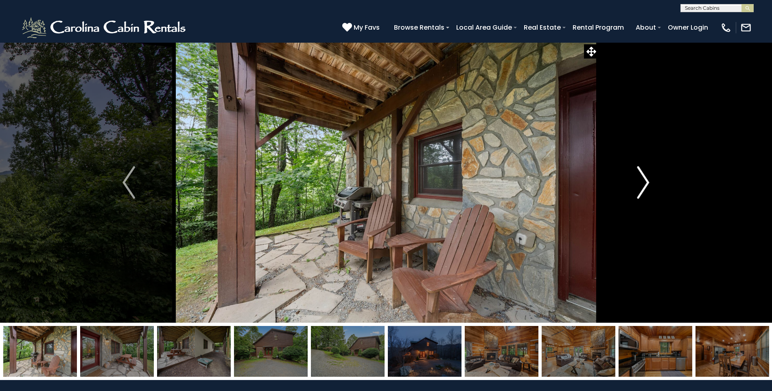
click at [646, 181] on img "Next" at bounding box center [643, 182] width 12 height 33
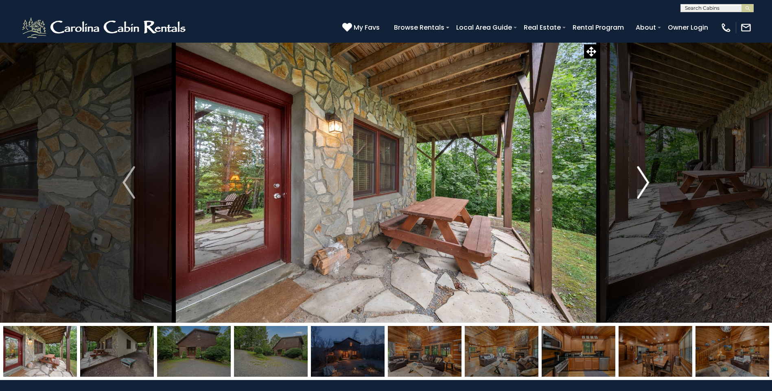
click at [646, 181] on img "Next" at bounding box center [643, 182] width 12 height 33
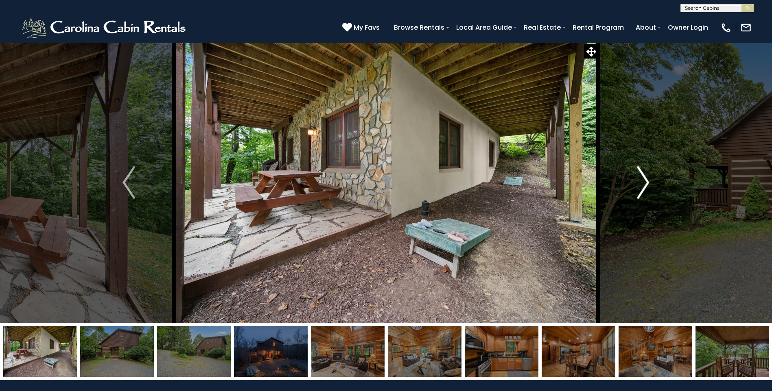
click at [646, 181] on img "Next" at bounding box center [643, 182] width 12 height 33
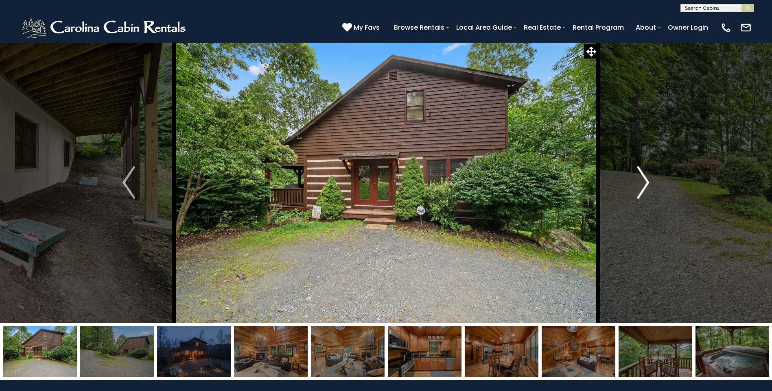
click at [646, 181] on img "Next" at bounding box center [643, 182] width 12 height 33
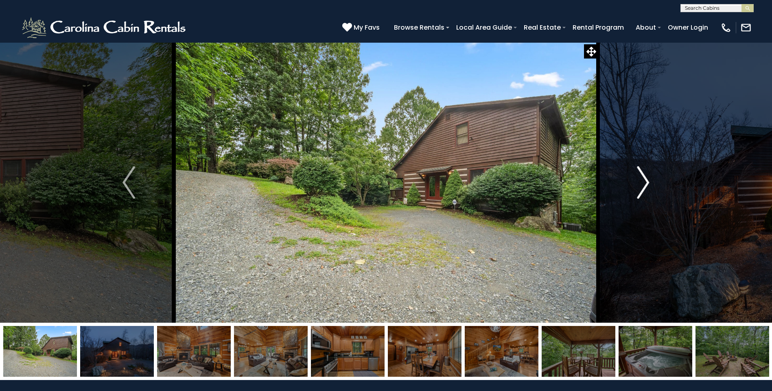
click at [646, 181] on img "Next" at bounding box center [643, 182] width 12 height 33
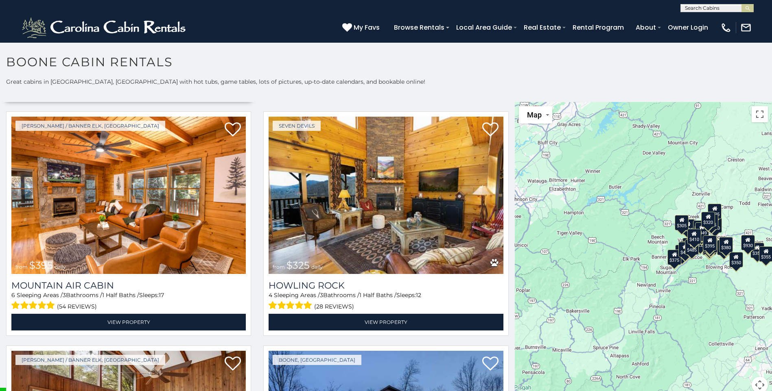
scroll to position [3092, 0]
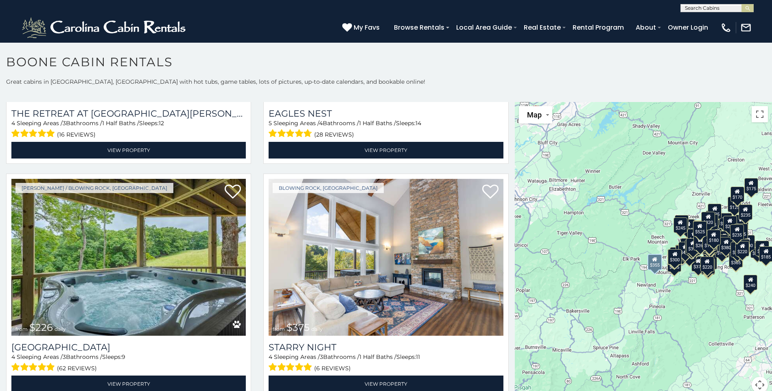
scroll to position [4129, 0]
